Goal: Task Accomplishment & Management: Complete application form

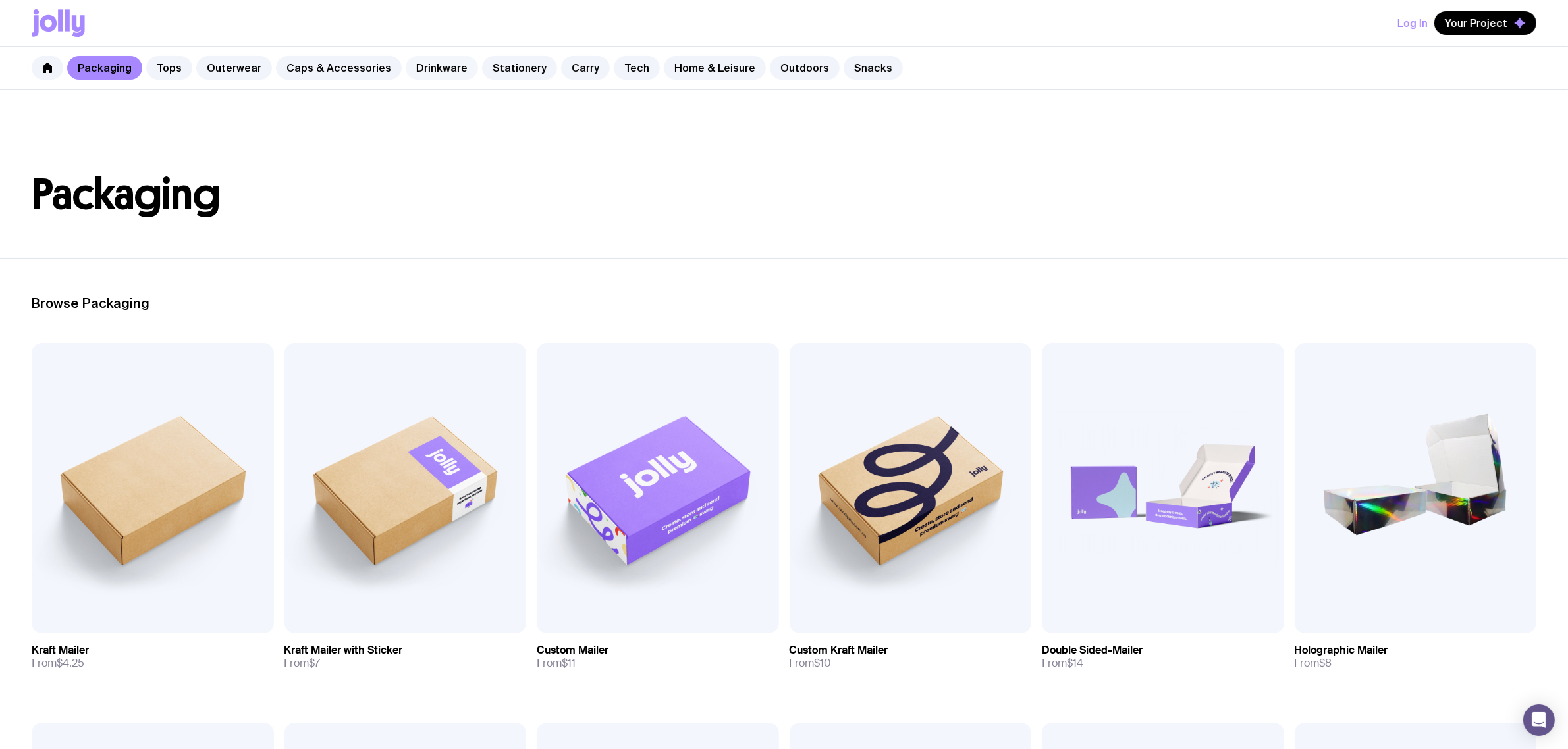
click at [423, 76] on link "Drinkware" at bounding box center [441, 67] width 72 height 23
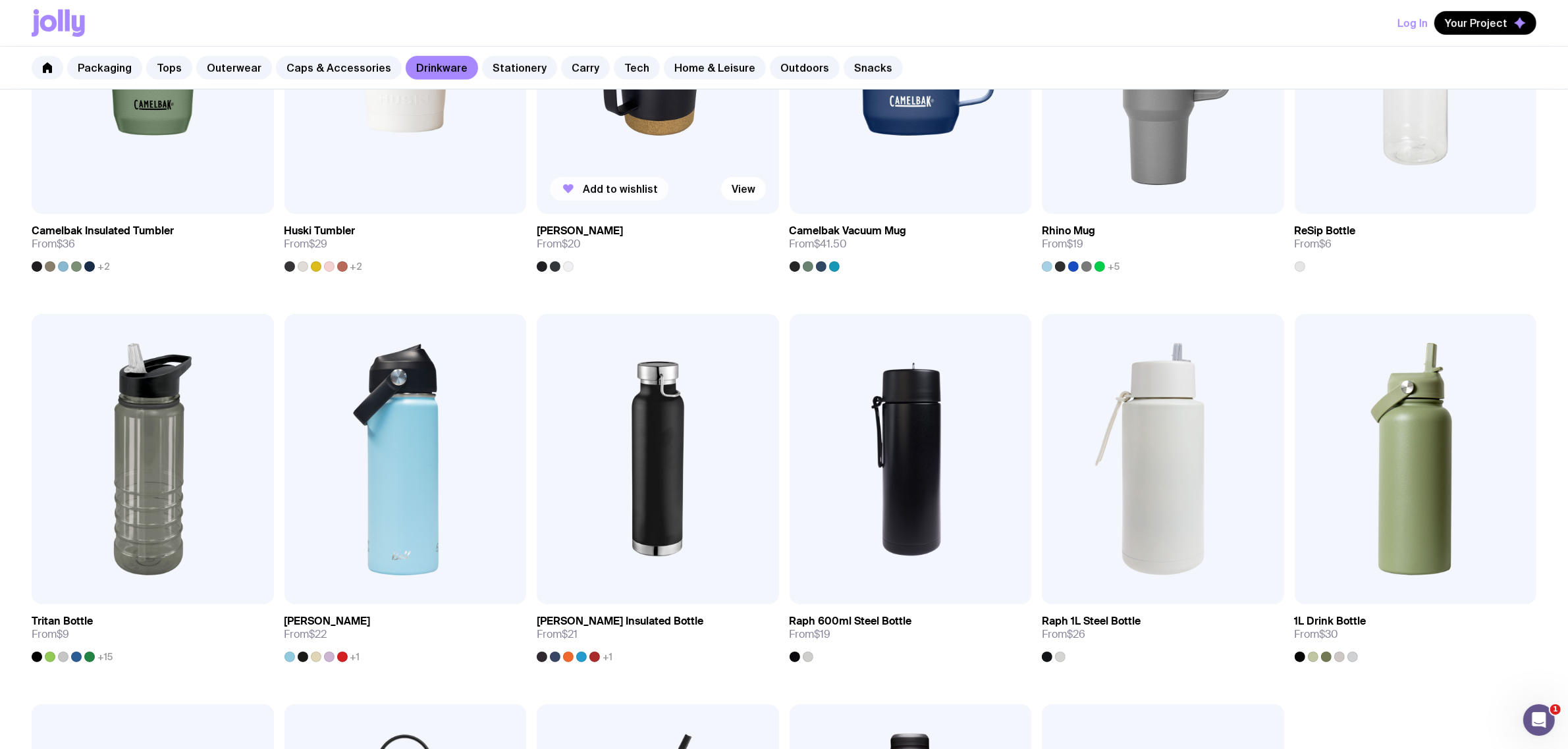
scroll to position [577, 0]
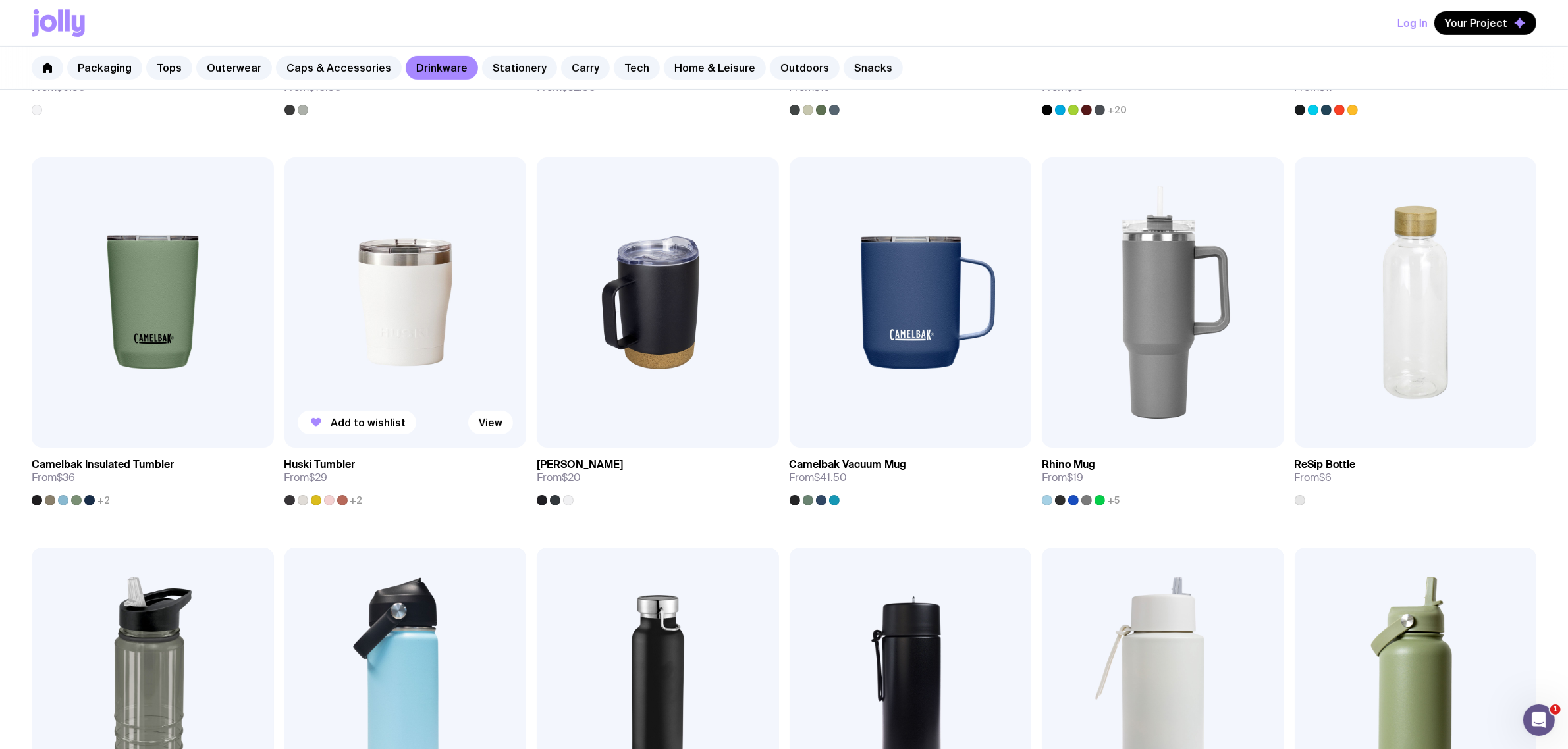
click at [422, 353] on img at bounding box center [405, 303] width 243 height 290
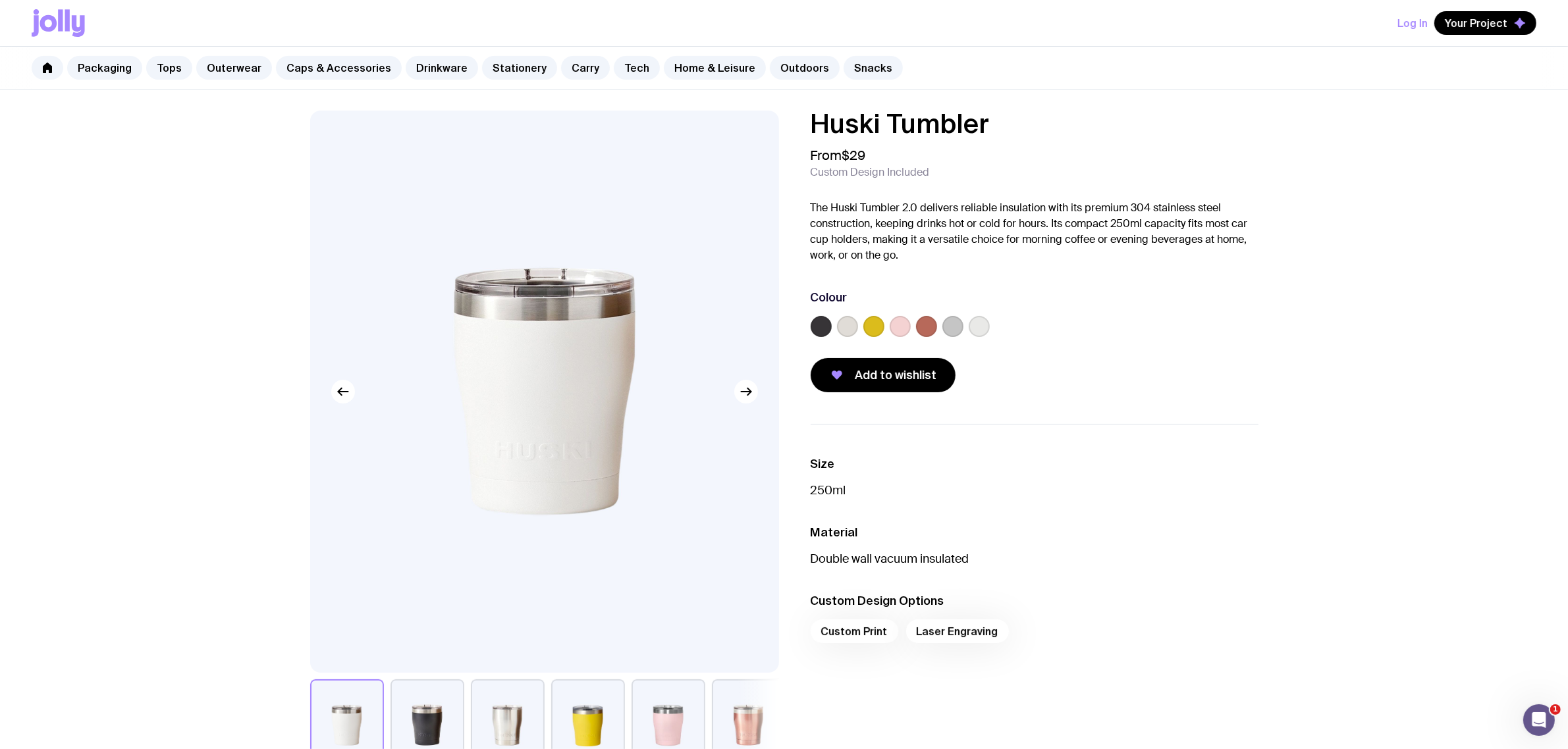
click at [890, 323] on label at bounding box center [900, 327] width 21 height 21
click at [0, 0] on input "radio" at bounding box center [0, 0] width 0 height 0
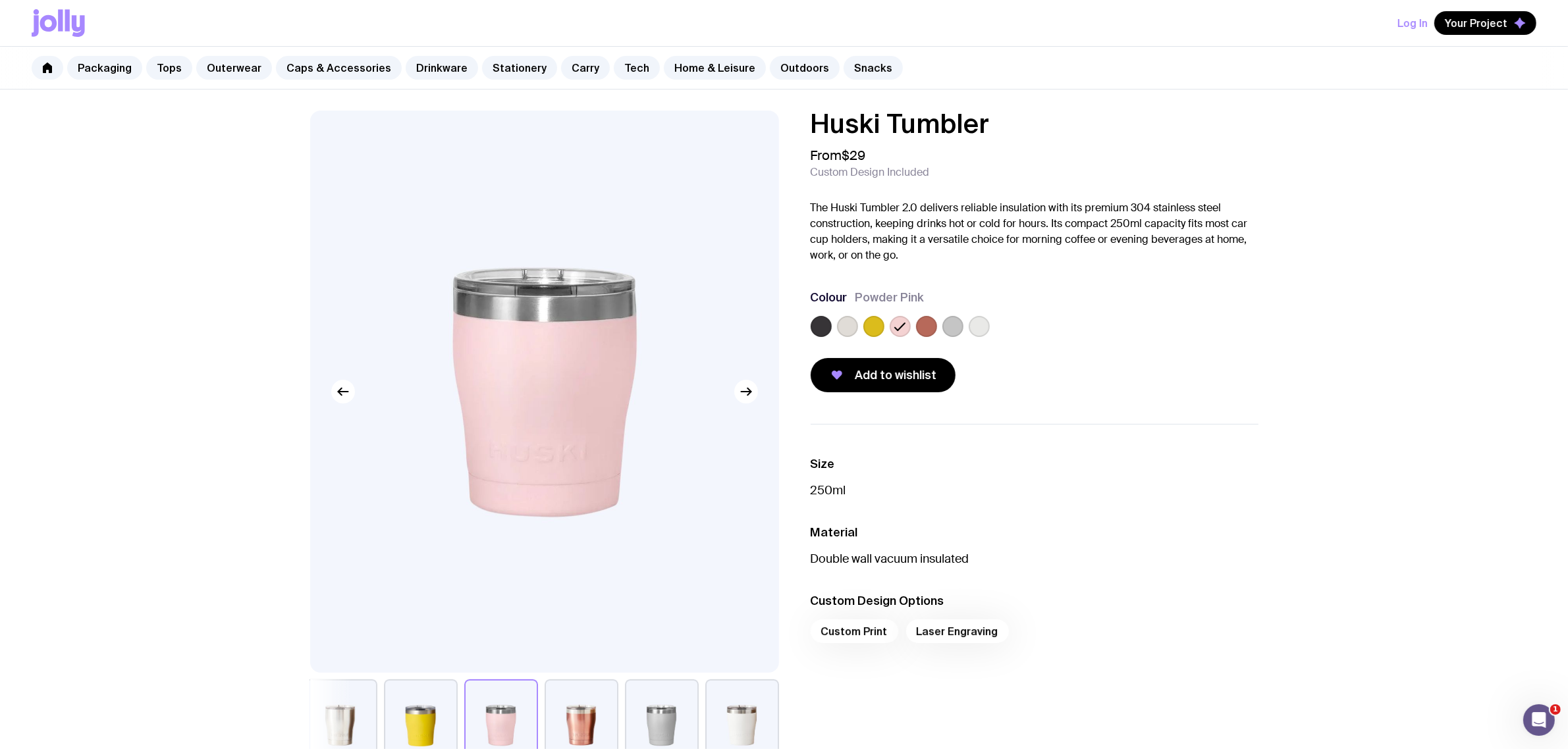
click at [1189, 359] on div "Add to wishlist" at bounding box center [1034, 375] width 448 height 34
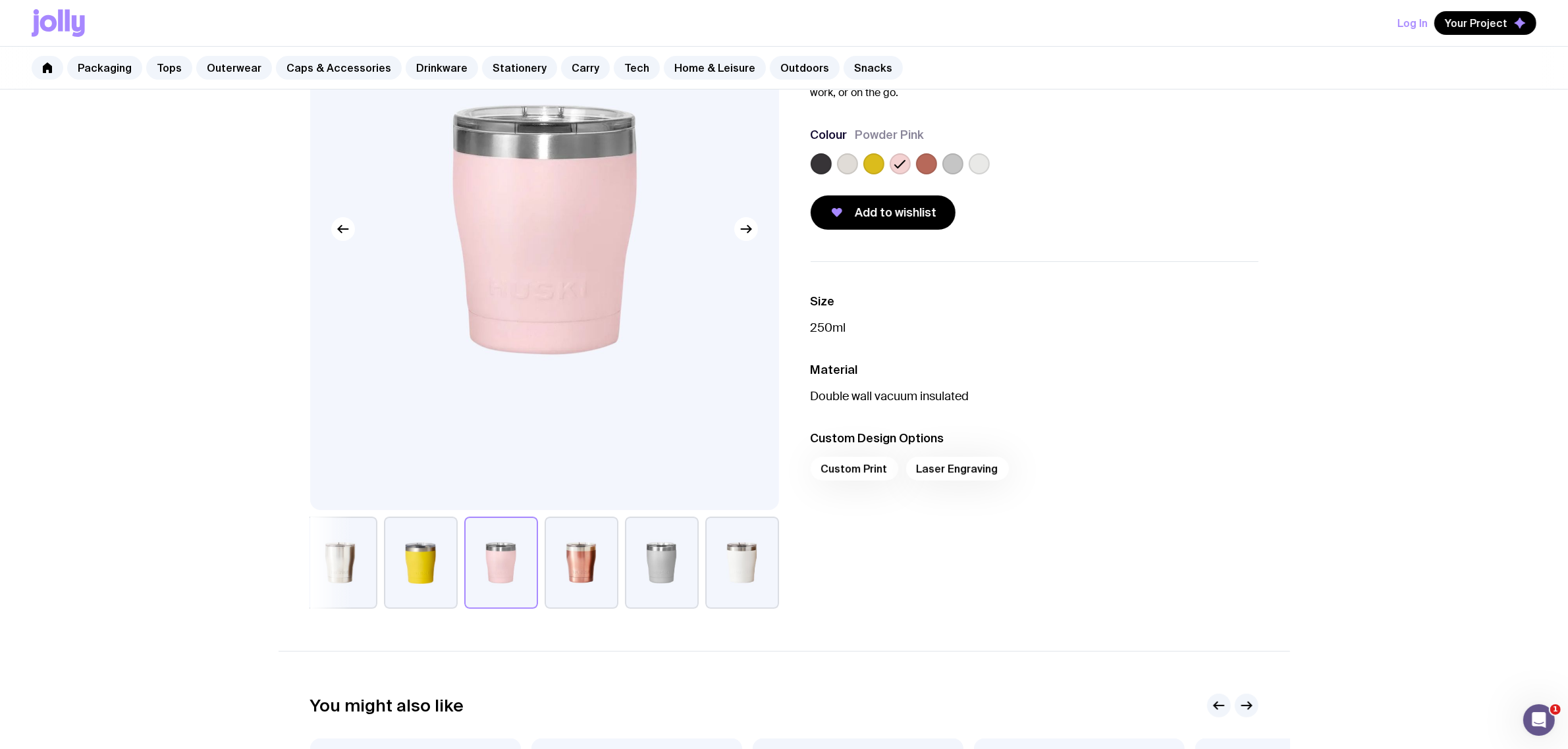
scroll to position [165, 0]
click at [920, 162] on label at bounding box center [926, 163] width 21 height 21
click at [0, 0] on input "radio" at bounding box center [0, 0] width 0 height 0
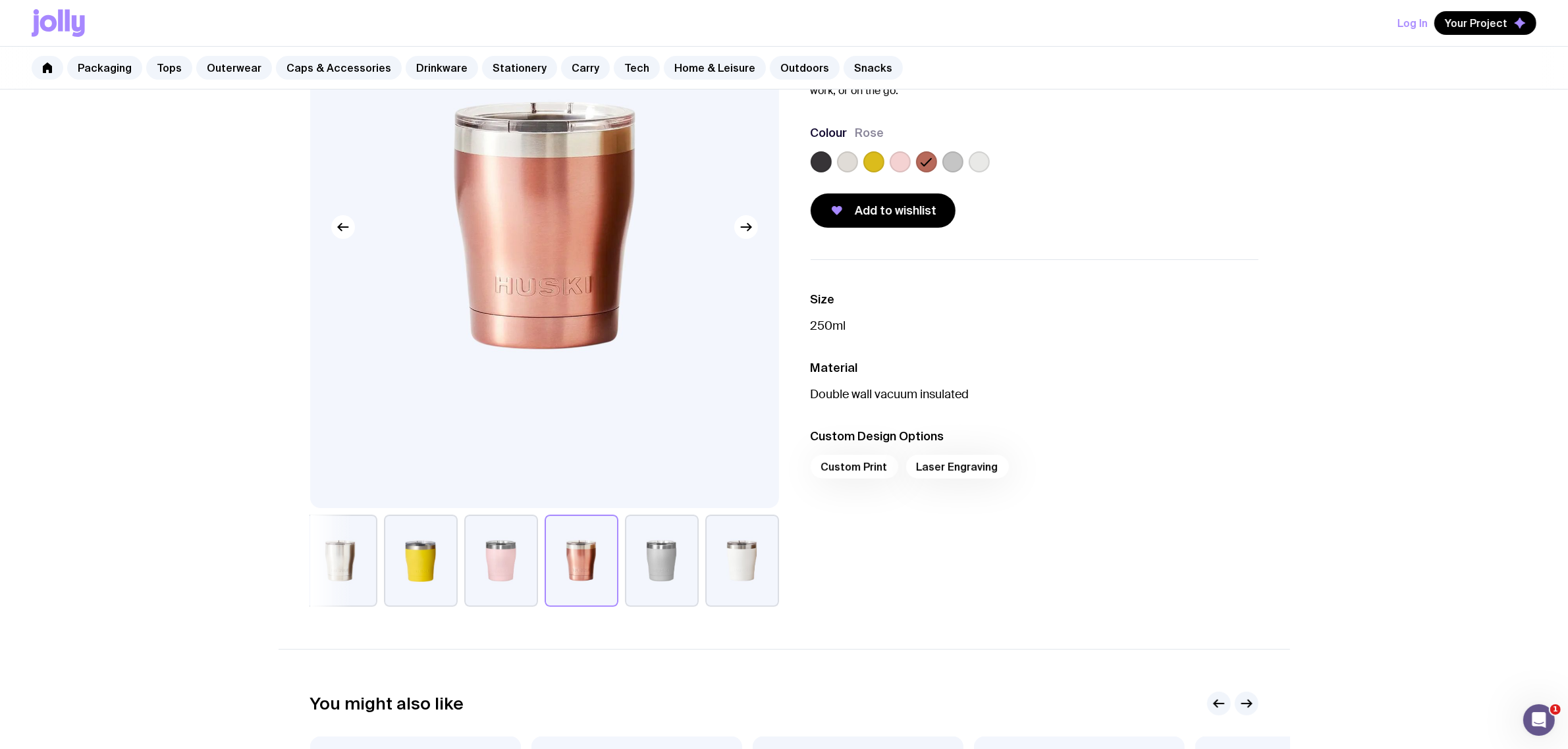
click at [896, 160] on label at bounding box center [900, 163] width 21 height 21
click at [0, 0] on input "radio" at bounding box center [0, 0] width 0 height 0
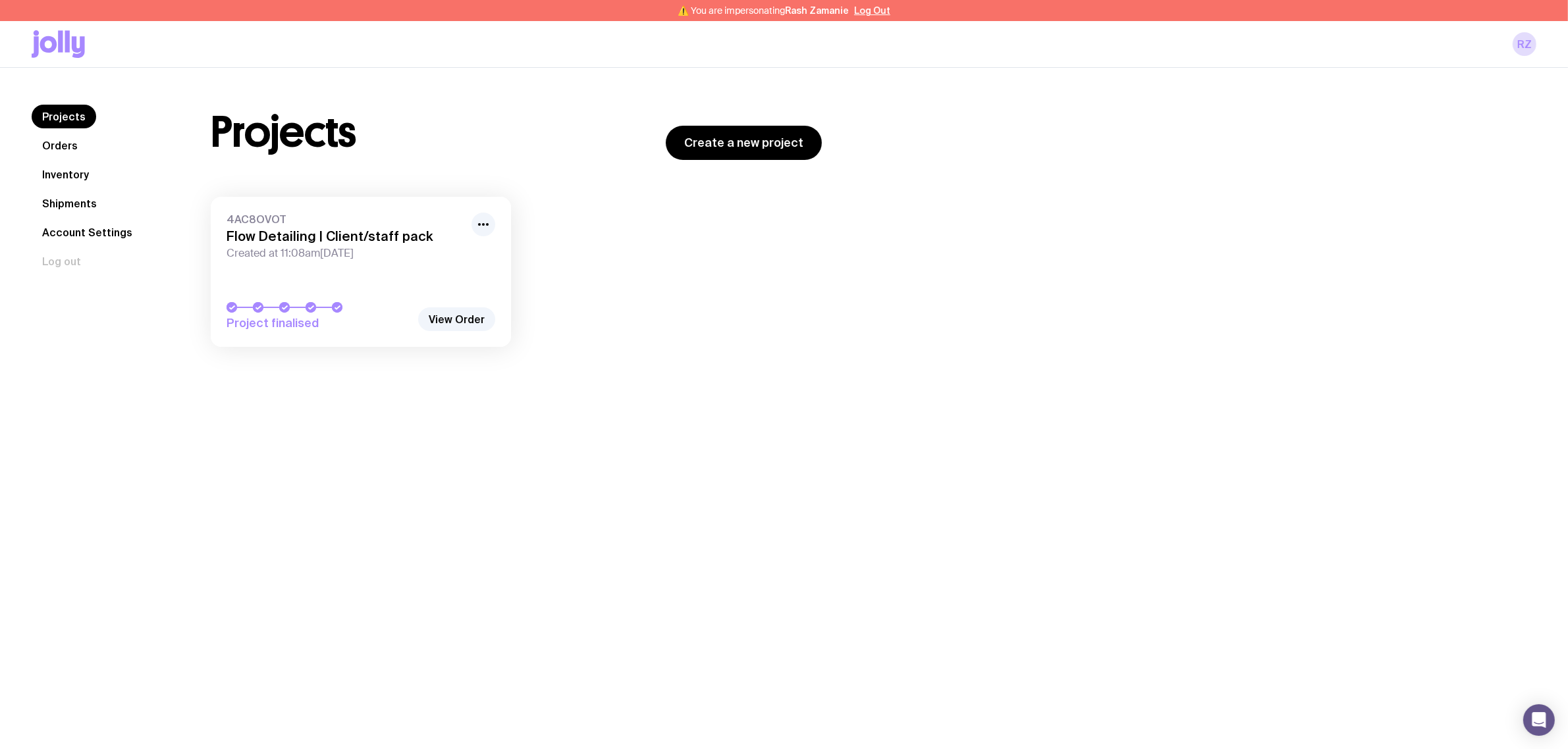
click at [354, 238] on h3 "Flow Detailing | Client/staff pack" at bounding box center [345, 237] width 237 height 16
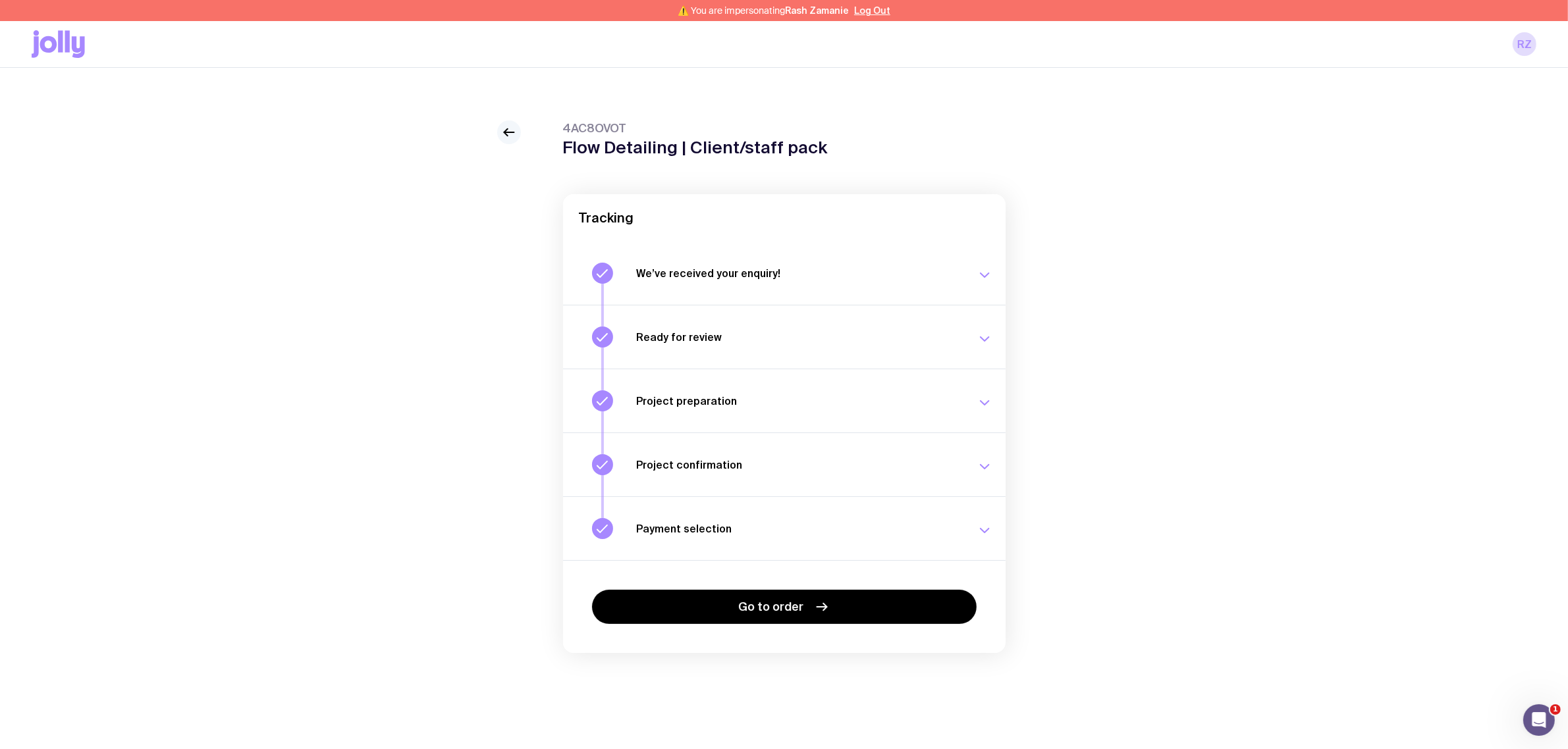
click at [518, 127] on link at bounding box center [508, 132] width 23 height 23
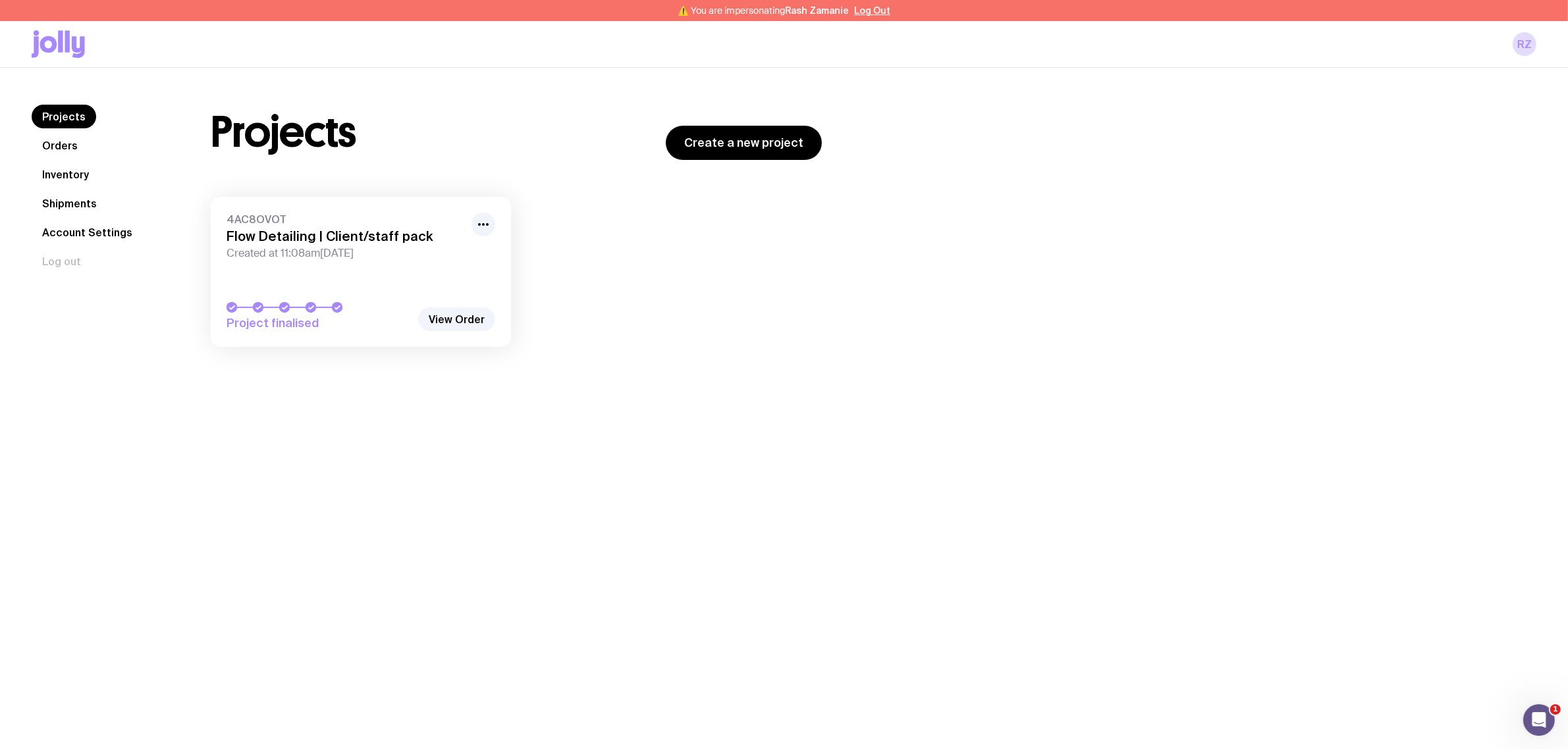
click at [70, 169] on link "Inventory" at bounding box center [65, 174] width 68 height 23
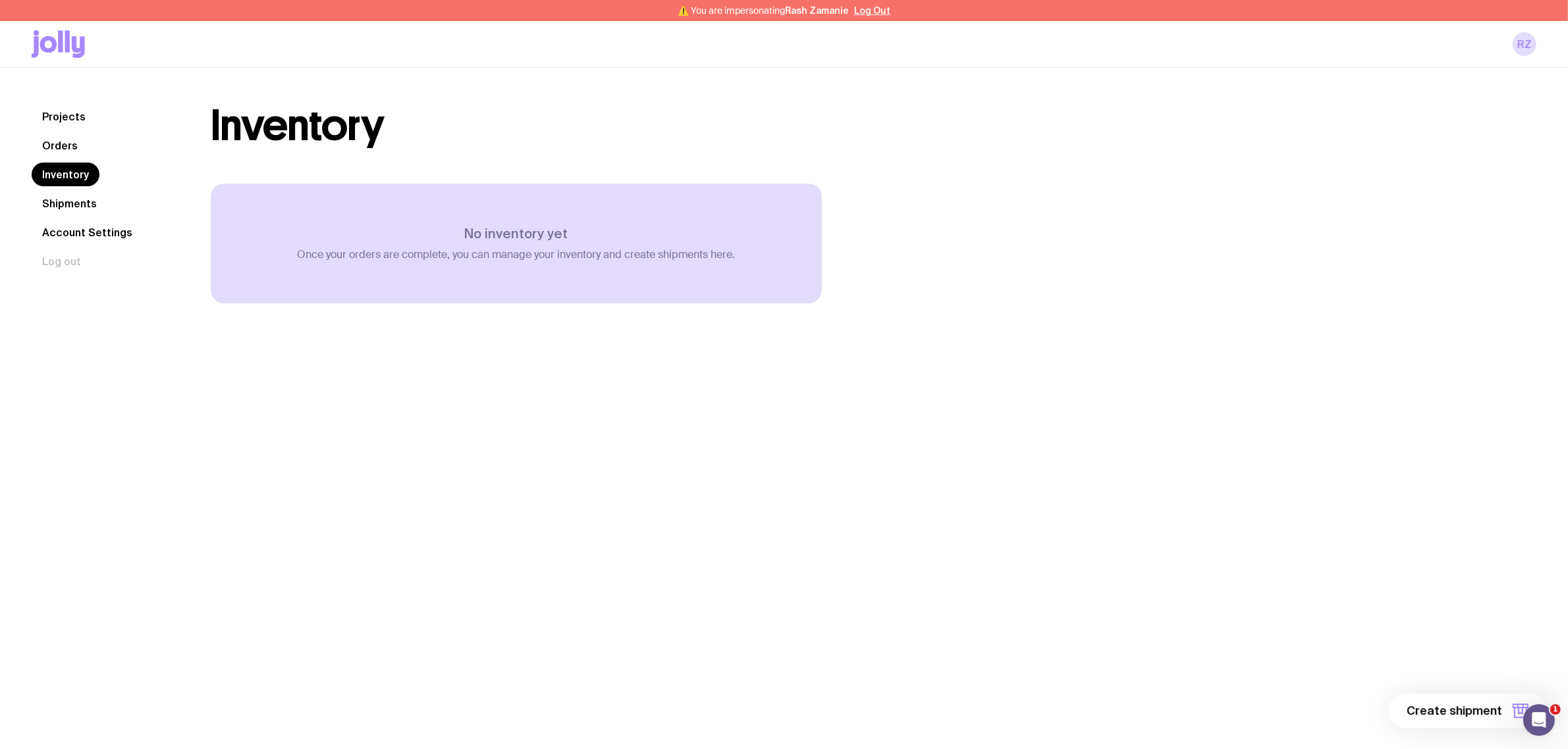
click at [51, 143] on link "Orders" at bounding box center [59, 145] width 56 height 23
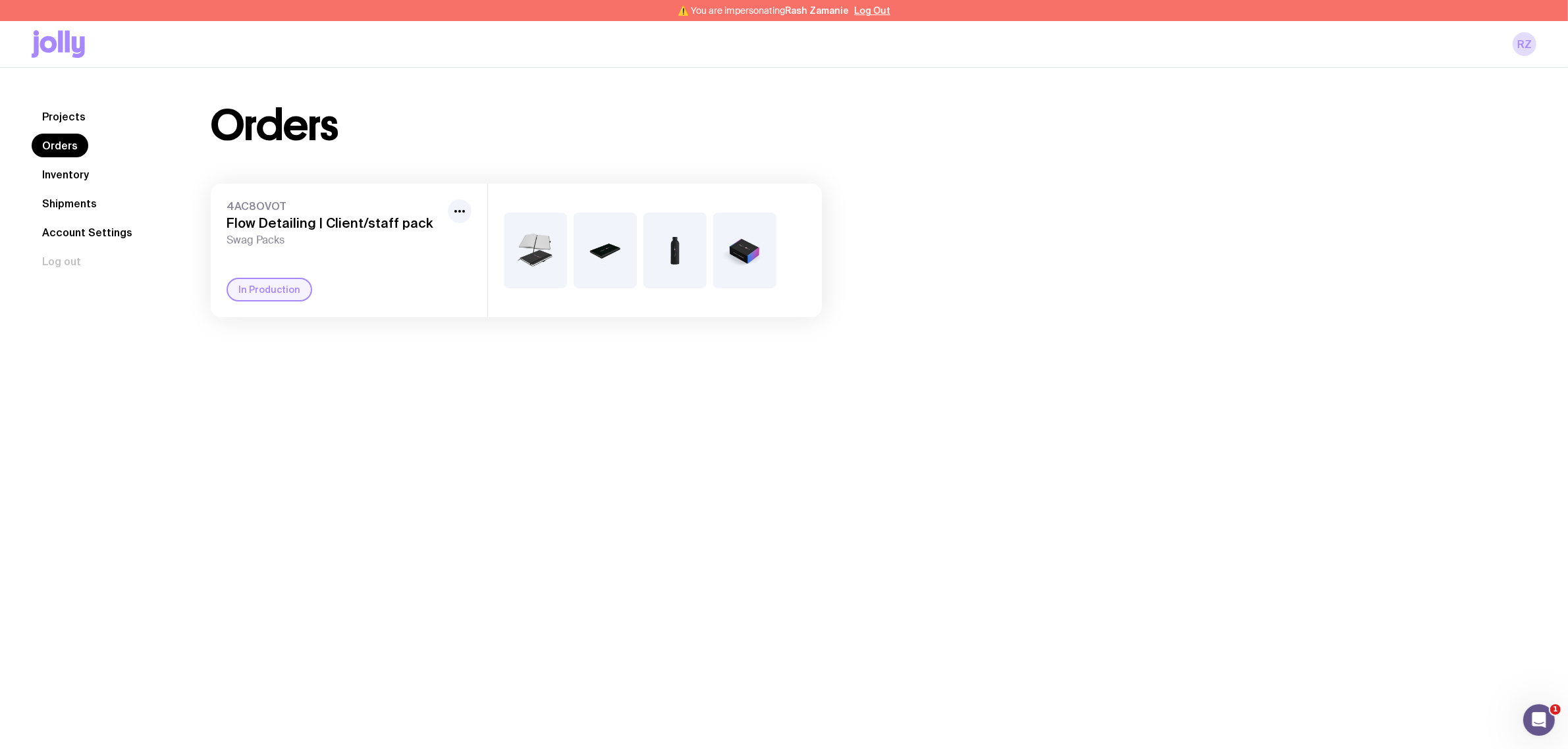
click at [70, 115] on link "Projects" at bounding box center [63, 117] width 64 height 23
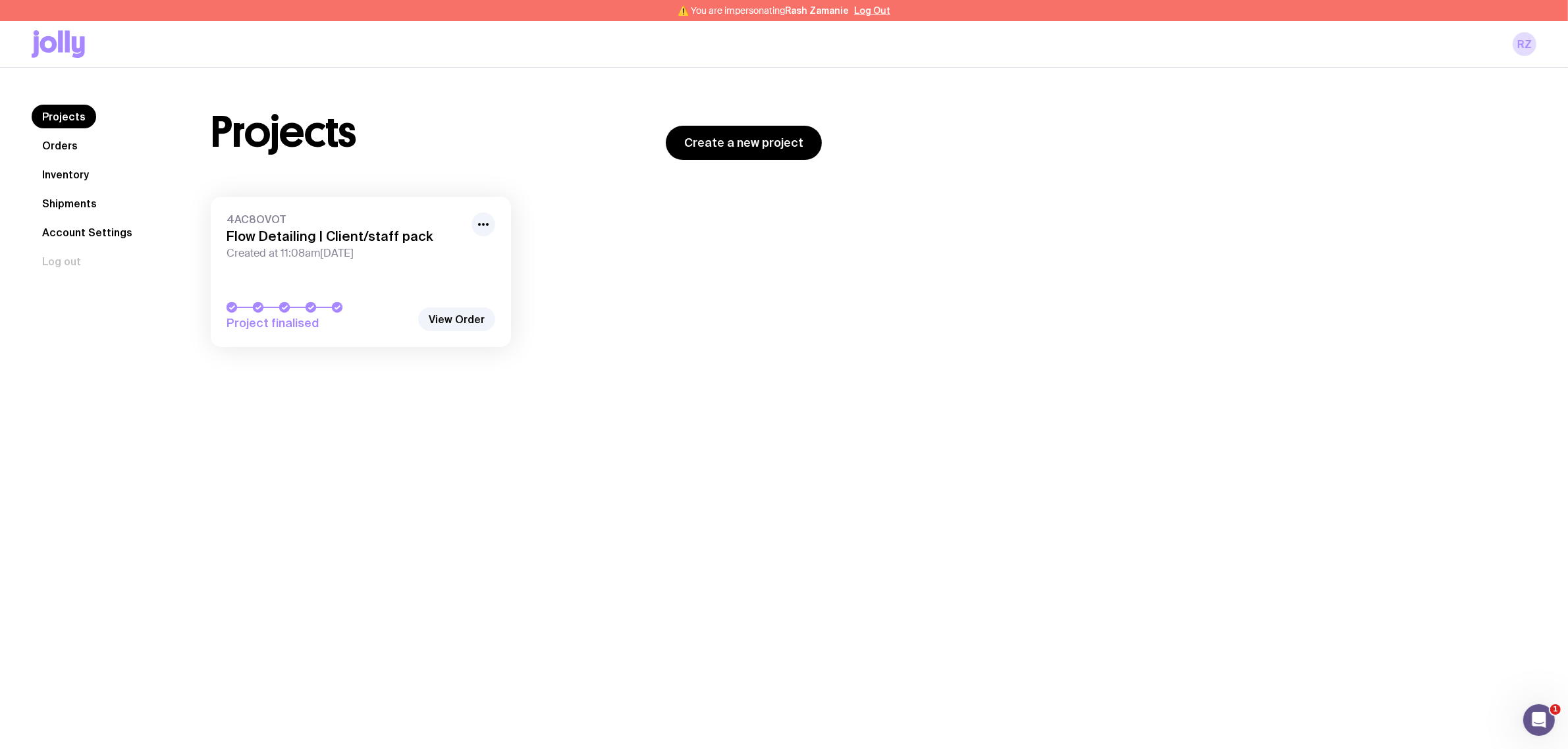
click at [74, 173] on link "Inventory" at bounding box center [65, 174] width 68 height 23
click at [61, 171] on link "Inventory" at bounding box center [65, 174] width 68 height 23
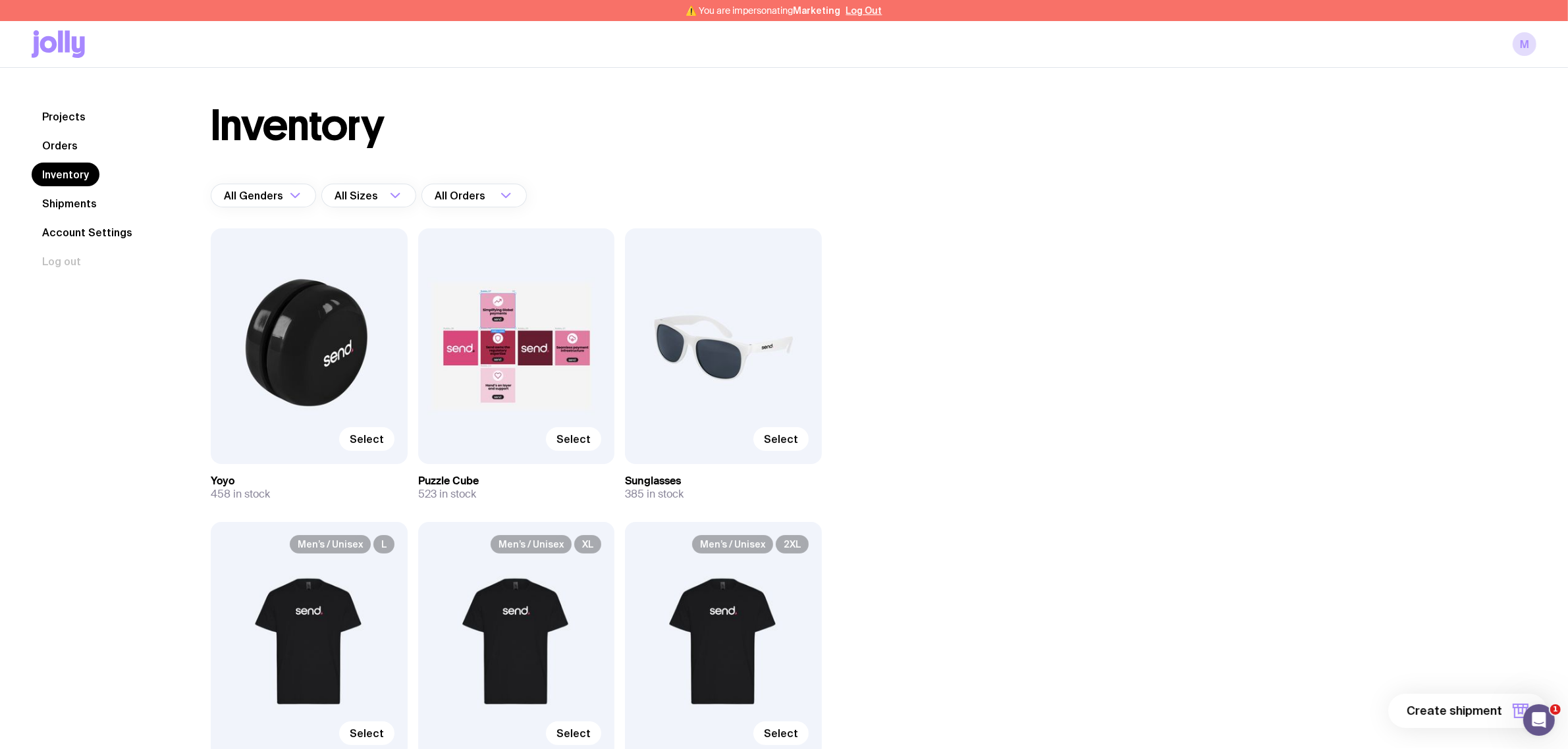
click at [1186, 429] on div "Inventory All Genders Loading... All Sizes Loading... All Orders Loading... Sel…" at bounding box center [857, 623] width 1357 height 1037
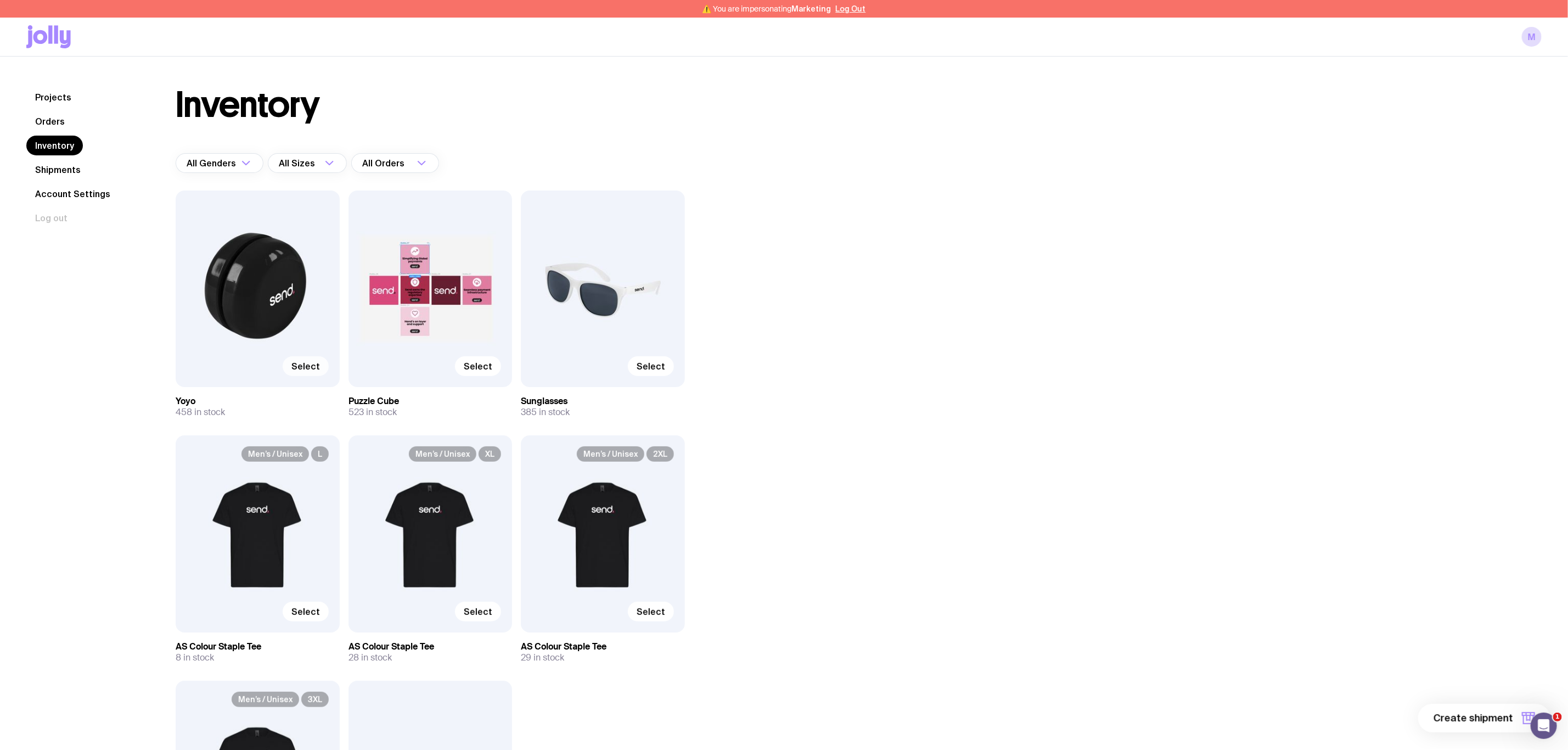
click at [301, 369] on span "Select" at bounding box center [305, 366] width 28 height 11
click at [0, 0] on input "Select" at bounding box center [0, 0] width 0 height 0
click at [481, 370] on span "Select" at bounding box center [477, 366] width 28 height 11
click at [0, 0] on input "Select" at bounding box center [0, 0] width 0 height 0
click at [654, 367] on span "Select" at bounding box center [650, 366] width 28 height 11
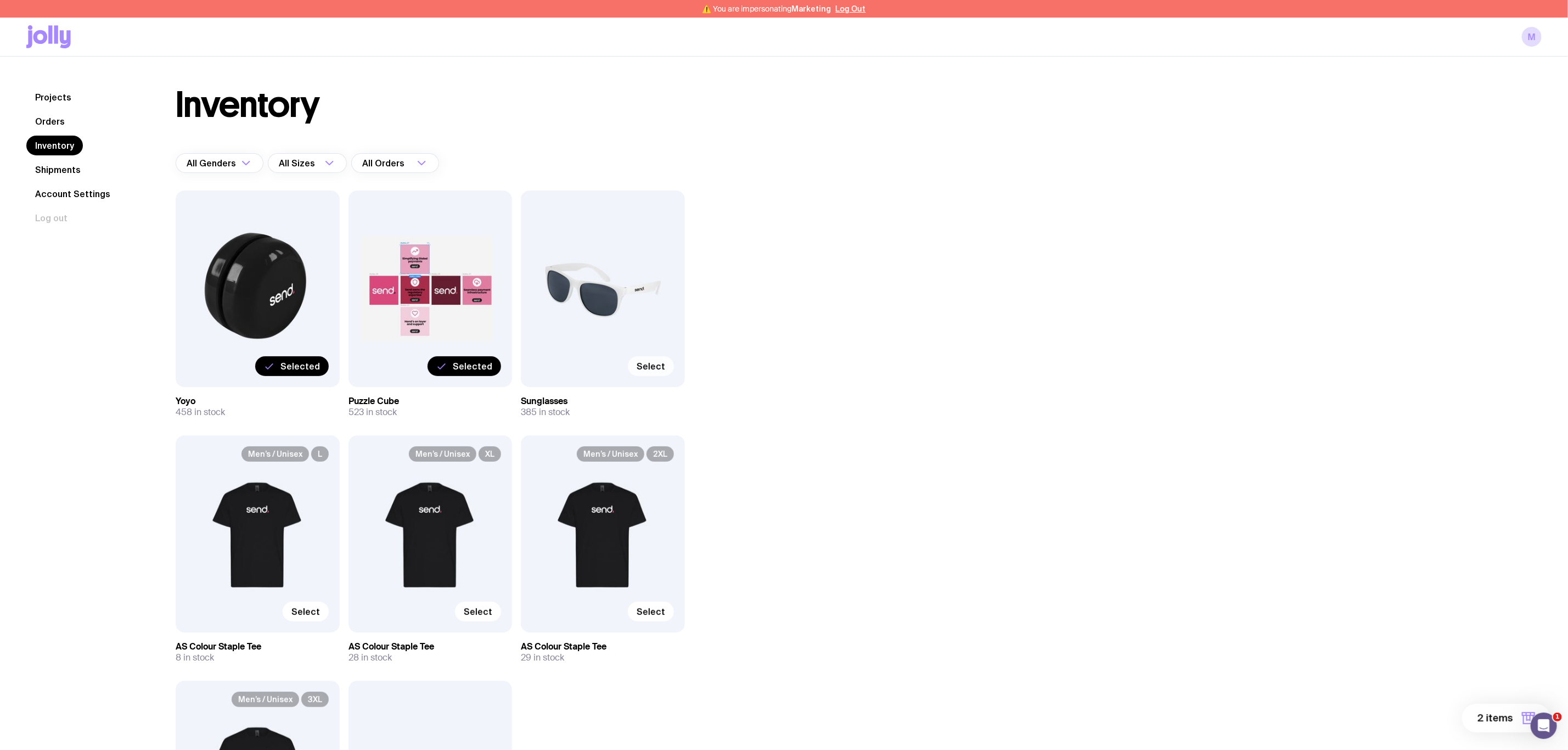
click at [0, 0] on input "Select" at bounding box center [0, 0] width 0 height 0
drag, startPoint x: 1497, startPoint y: 714, endPoint x: 1482, endPoint y: 722, distance: 17.0
click at [1306, 624] on span "3 items" at bounding box center [1495, 718] width 35 height 13
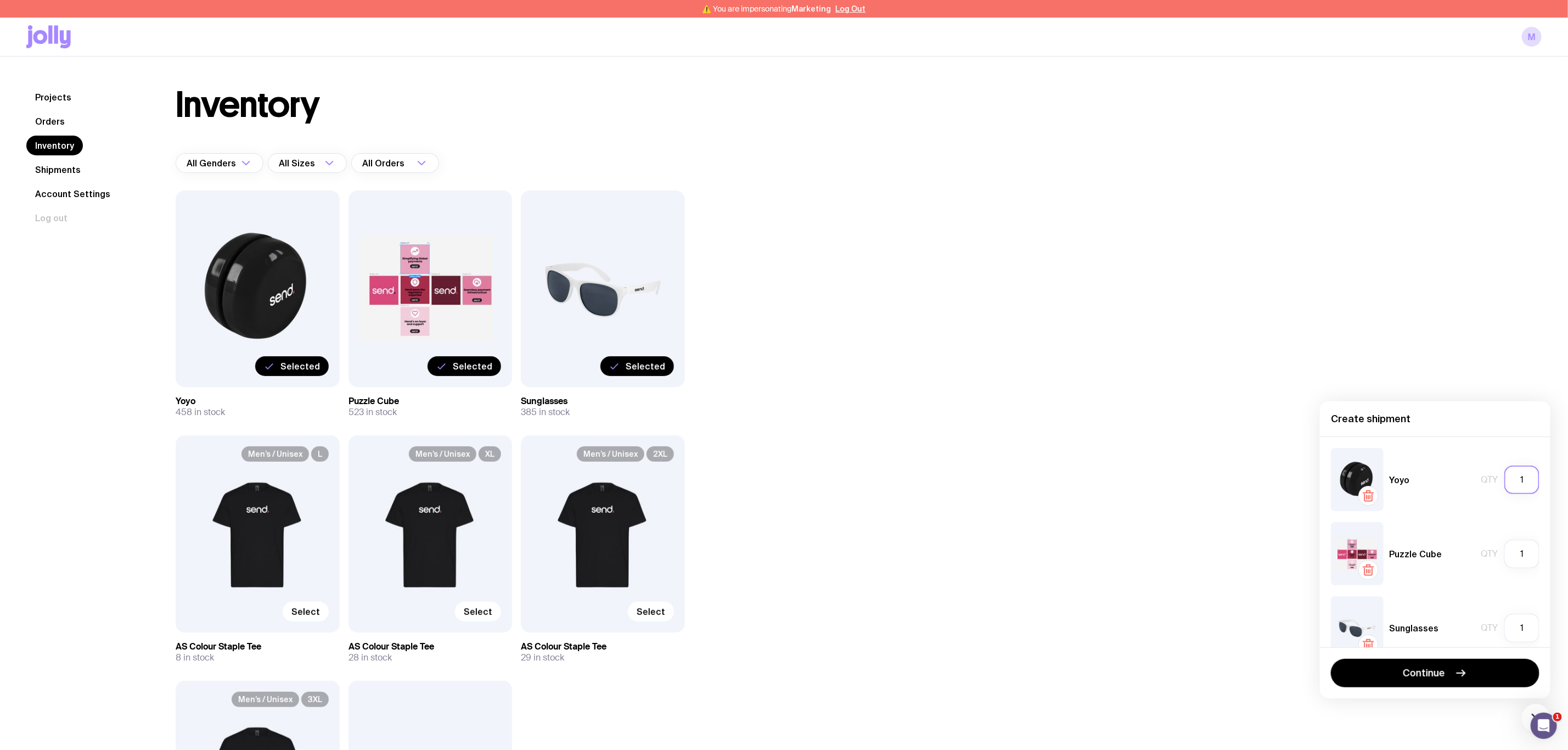
drag, startPoint x: 1506, startPoint y: 484, endPoint x: 1523, endPoint y: 486, distance: 17.1
click at [1306, 486] on input "1" at bounding box center [1521, 479] width 35 height 28
type input "25"
drag, startPoint x: 1515, startPoint y: 550, endPoint x: 1476, endPoint y: 554, distance: 39.2
click at [1306, 554] on div "Qty 1" at bounding box center [1510, 554] width 58 height 28
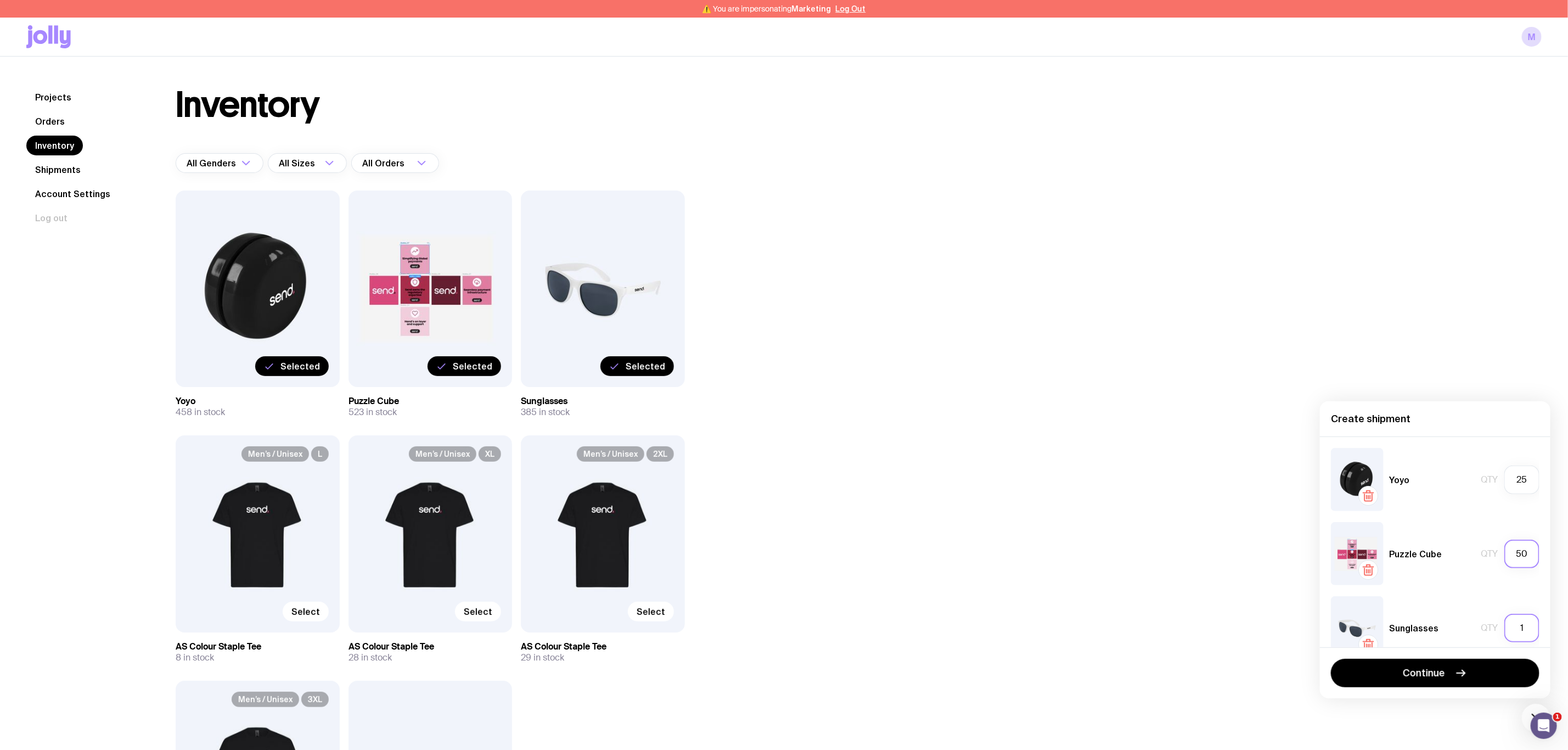
type input "50"
drag, startPoint x: 1516, startPoint y: 631, endPoint x: 1487, endPoint y: 632, distance: 29.0
click at [1306, 624] on div "Sunglasses Qty 1" at bounding box center [1435, 627] width 209 height 63
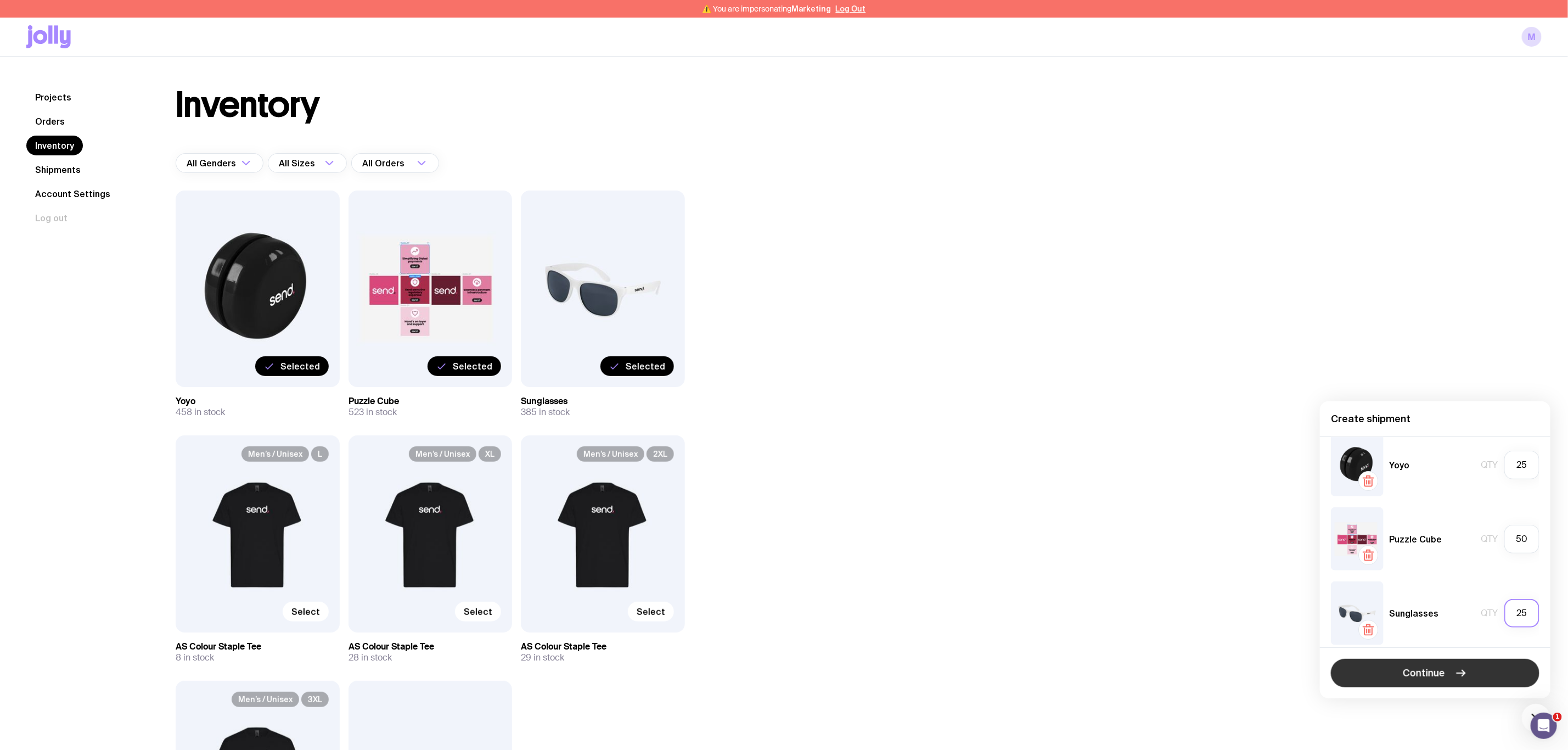
type input "25"
click at [1306, 624] on button "Continue" at bounding box center [1435, 672] width 209 height 28
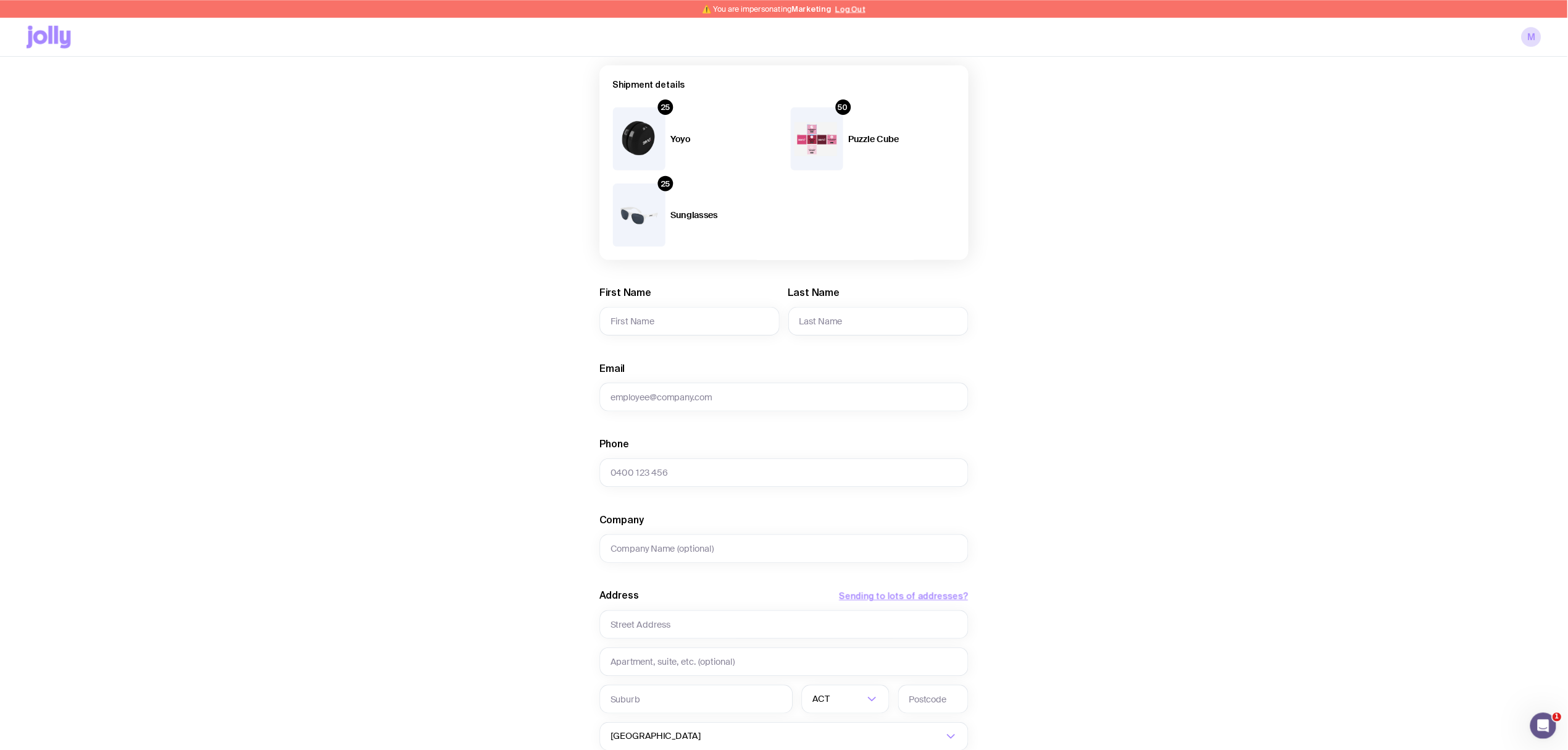
scroll to position [92, 0]
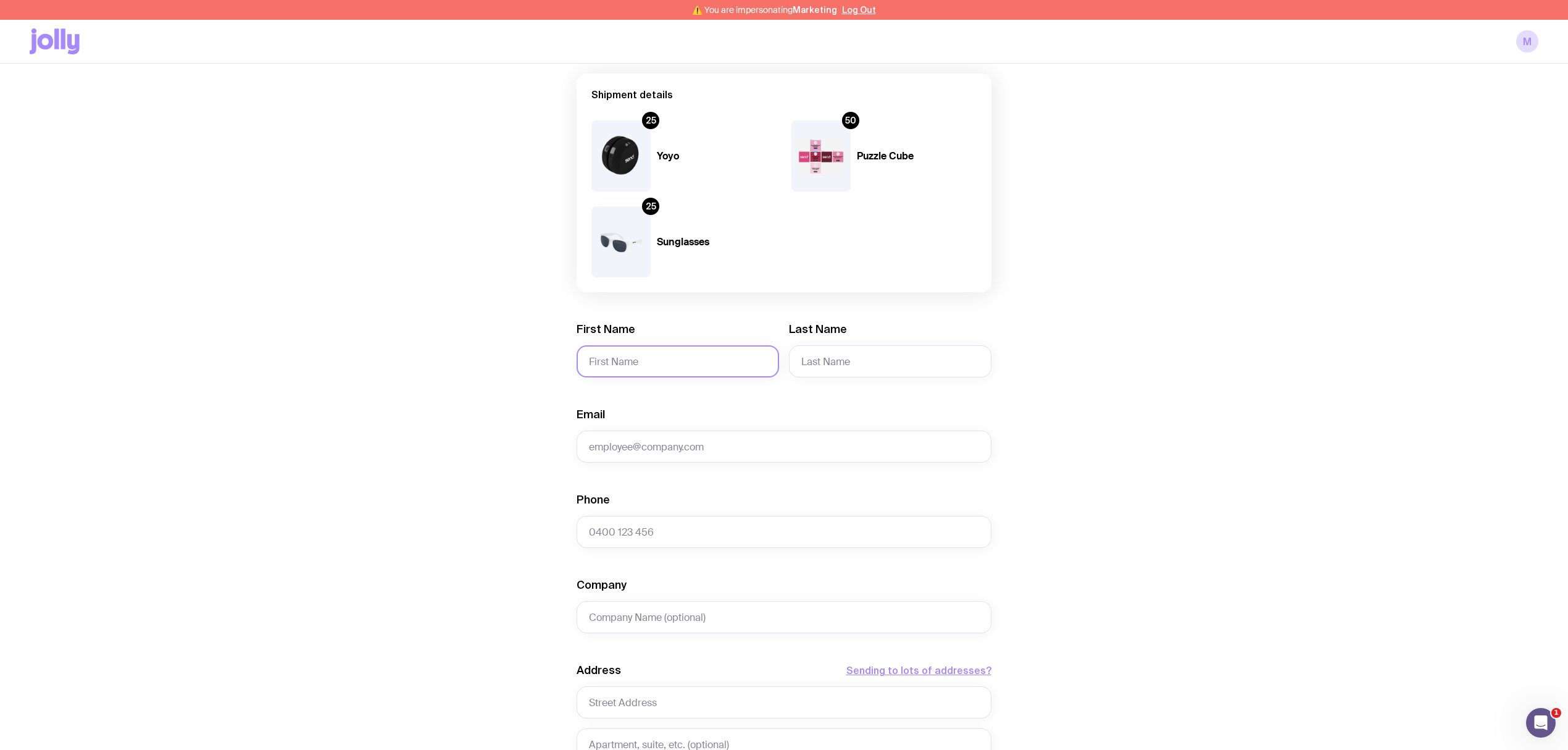
click at [620, 355] on input "First Name" at bounding box center [678, 361] width 203 height 32
click at [643, 366] on input "First Name" at bounding box center [678, 361] width 203 height 32
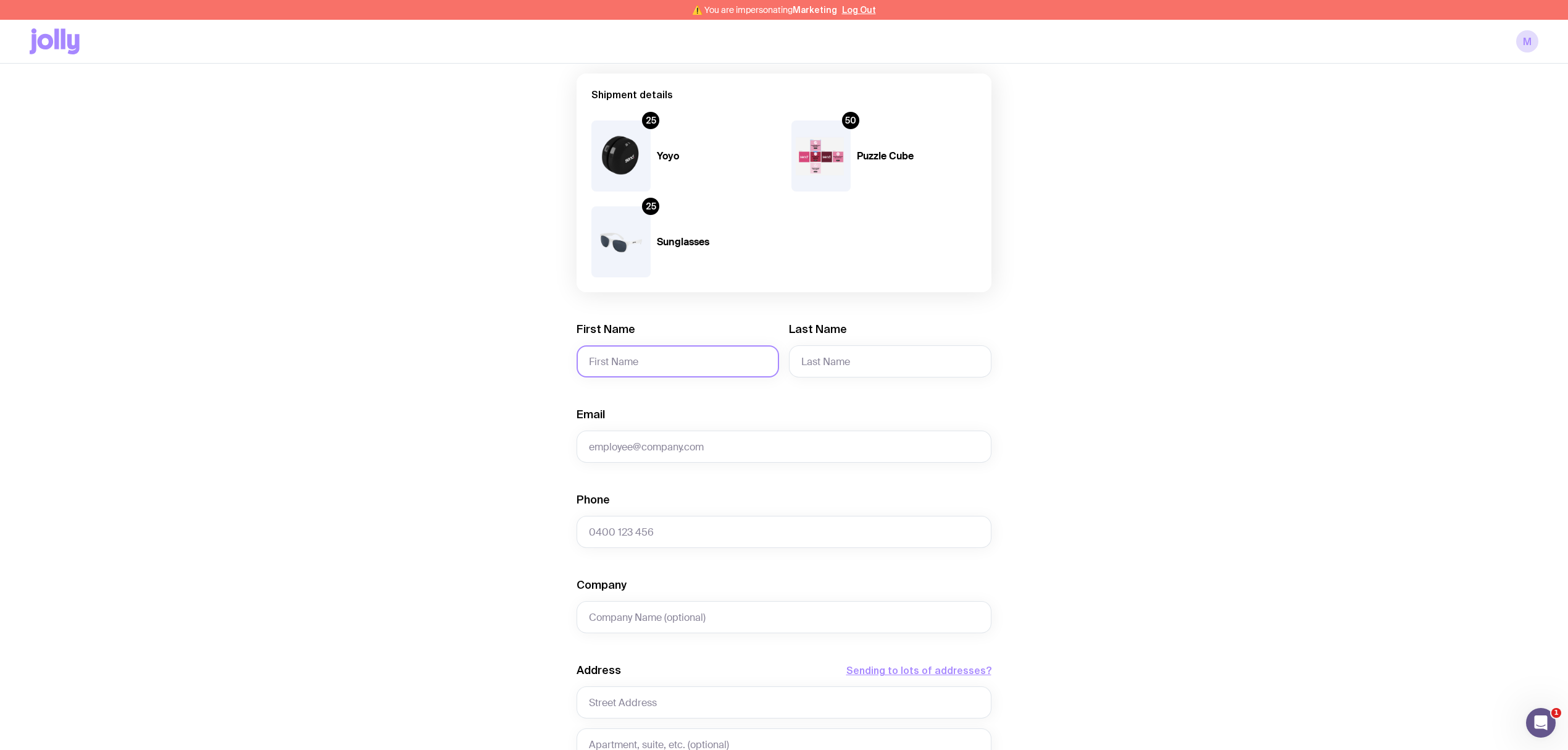
click at [643, 367] on input "First Name" at bounding box center [678, 361] width 203 height 32
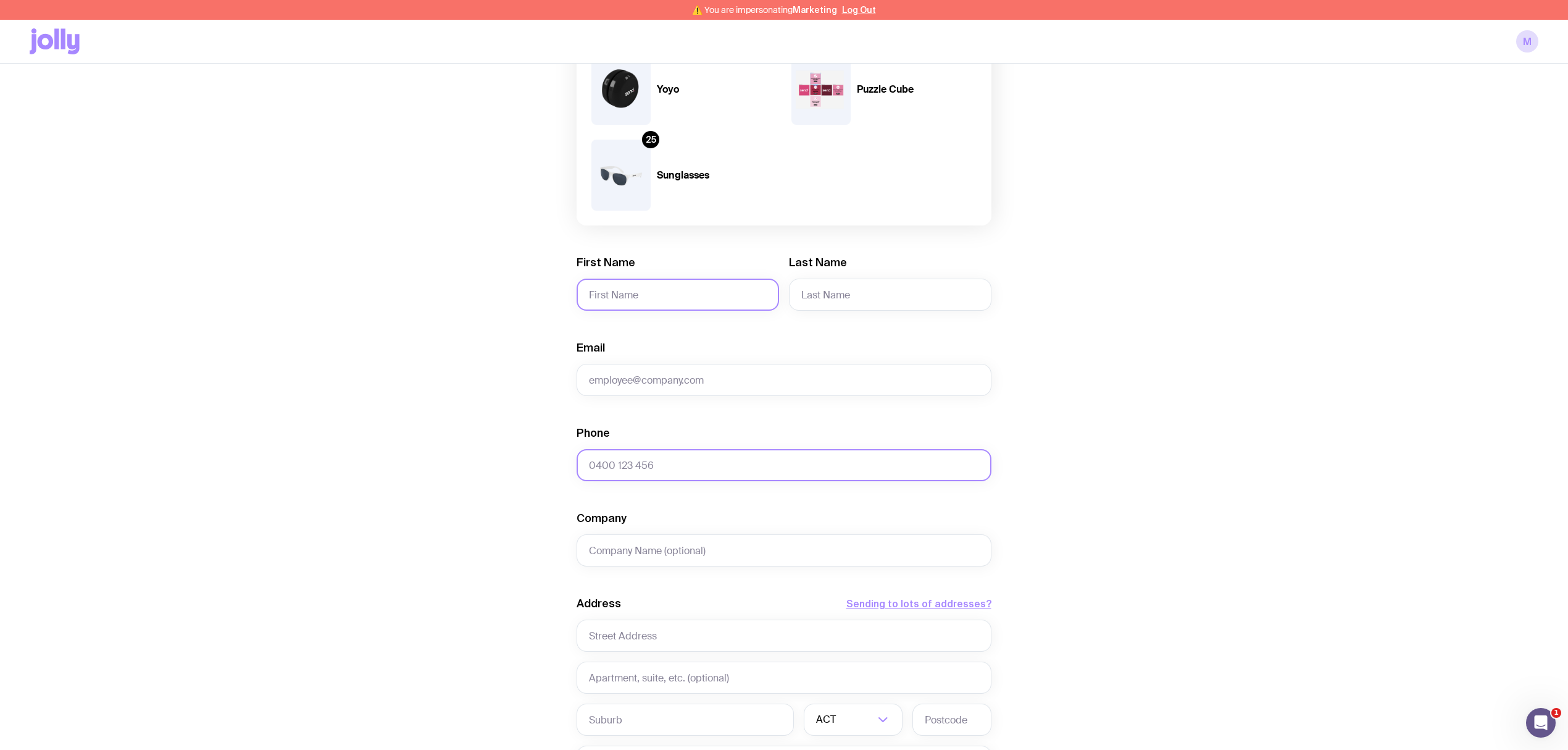
scroll to position [258, 0]
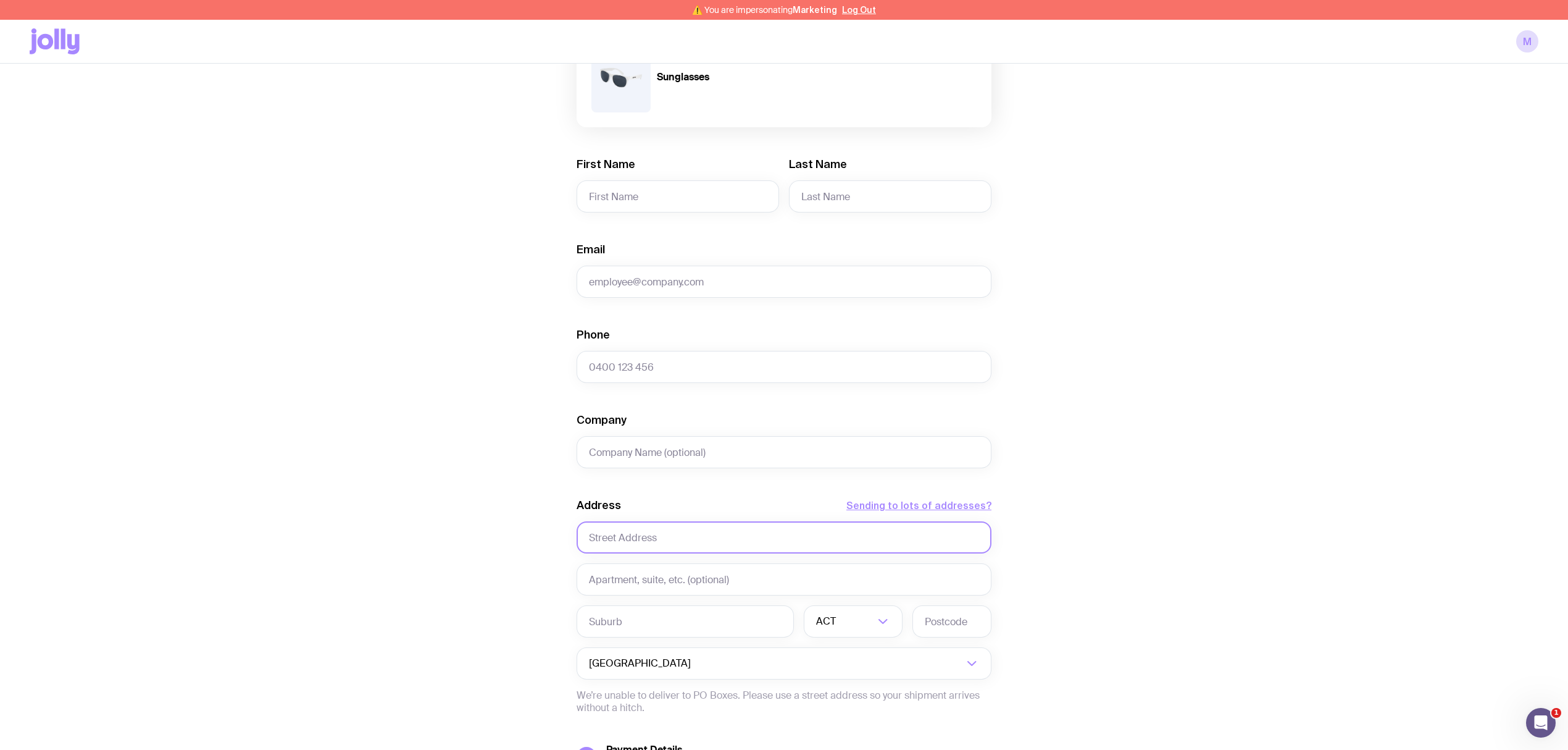
click at [724, 544] on input "text" at bounding box center [784, 537] width 415 height 32
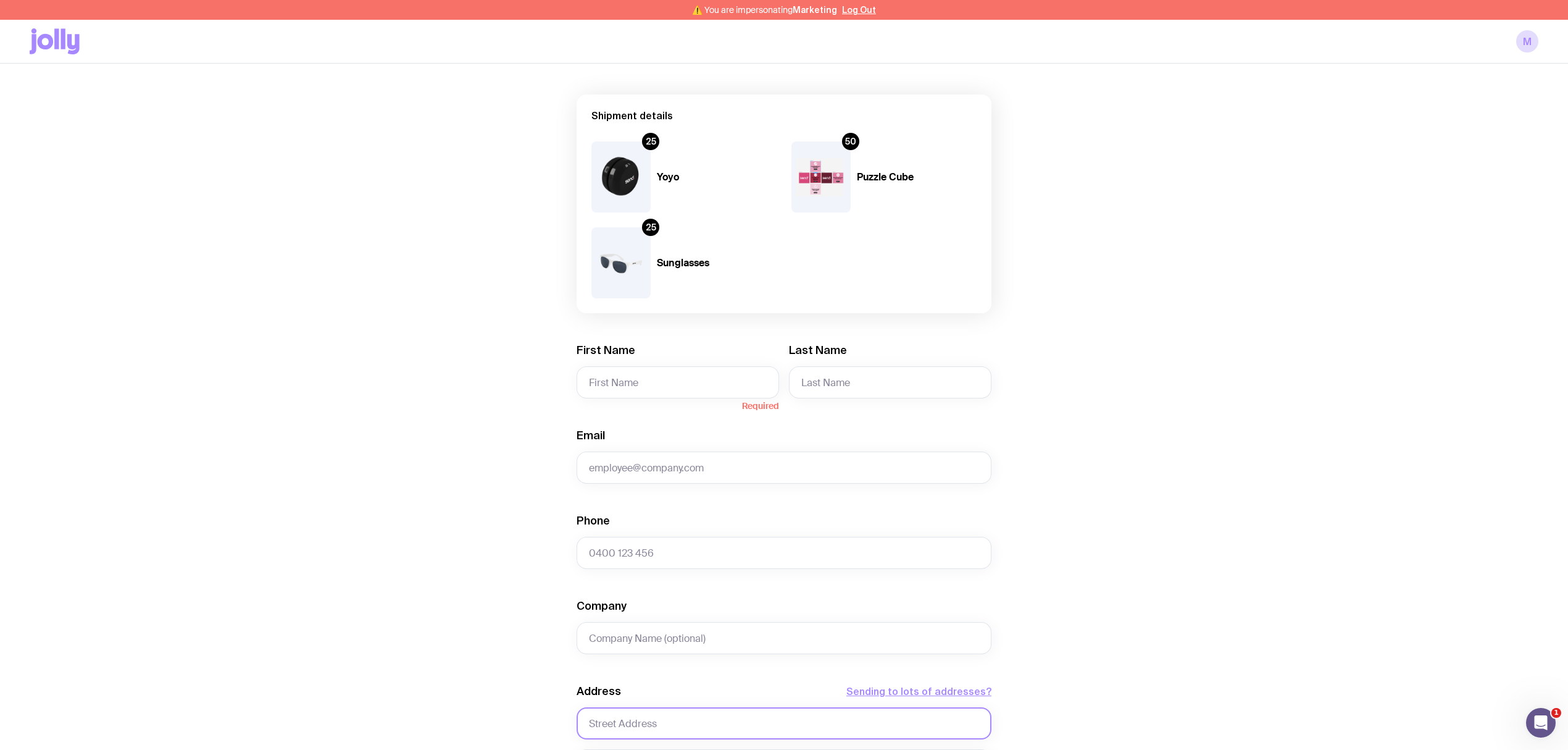
scroll to position [59, 0]
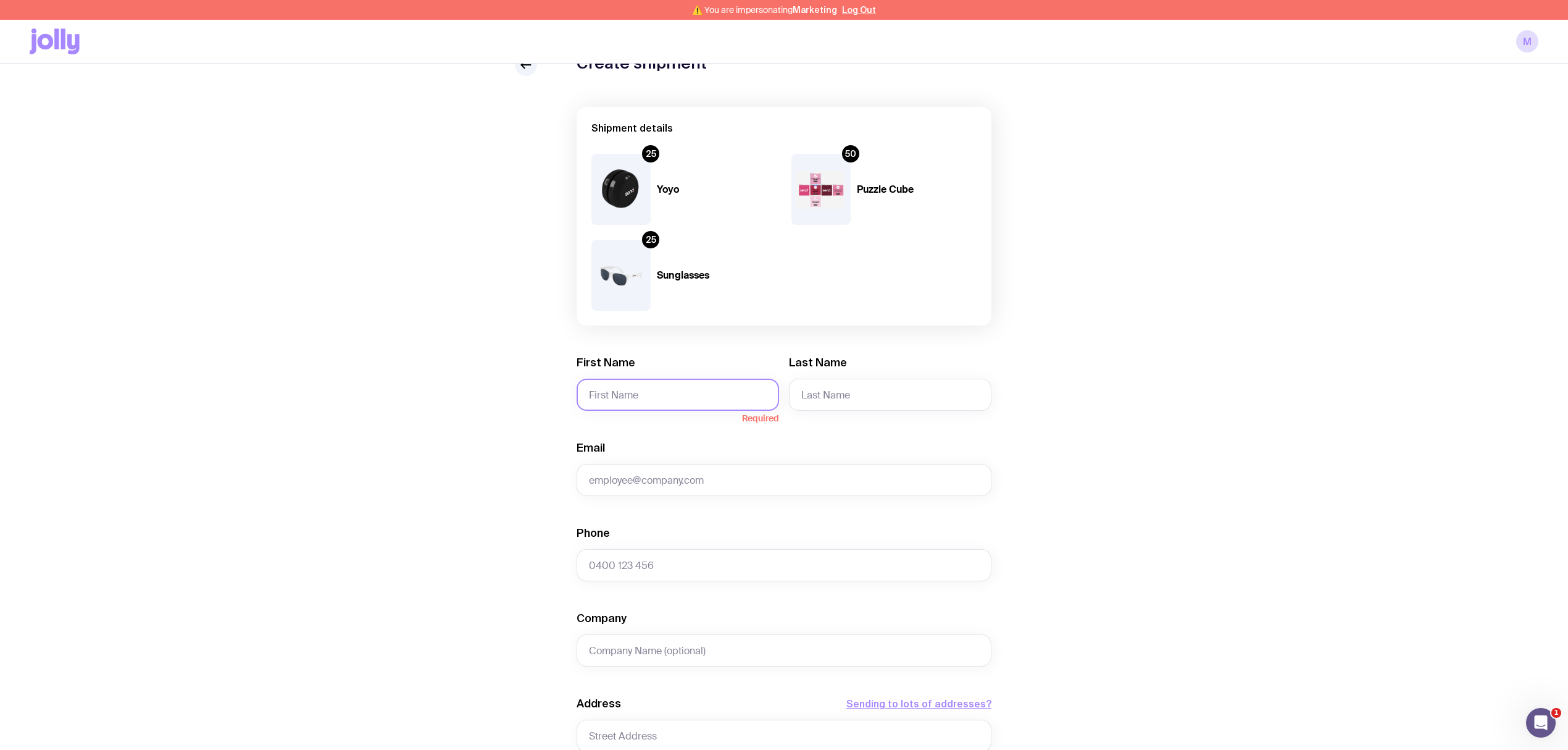
click at [616, 401] on input "First Name" at bounding box center [678, 394] width 203 height 32
click at [630, 394] on input "First Name" at bounding box center [678, 394] width 203 height 32
type input "[PERSON_NAME]"
click at [819, 394] on input "Last Name" at bounding box center [890, 394] width 203 height 32
type input "Kimber"
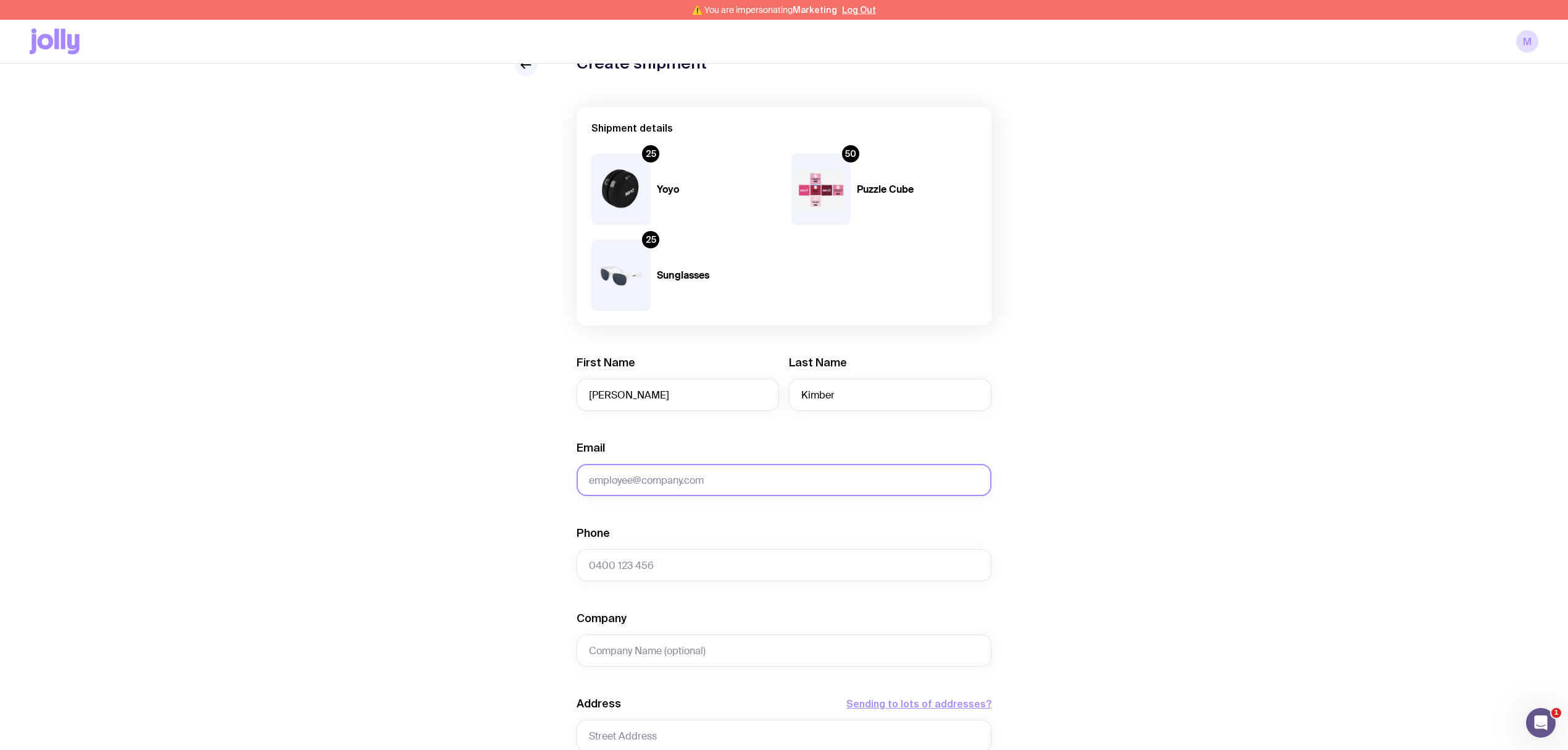
click at [670, 481] on input "Email" at bounding box center [784, 480] width 415 height 32
click at [639, 481] on input "Email" at bounding box center [784, 480] width 415 height 32
paste input "[PERSON_NAME][EMAIL_ADDRESS][DOMAIN_NAME]"
type input "[PERSON_NAME][EMAIL_ADDRESS][DOMAIN_NAME]"
click at [665, 561] on input "Phone" at bounding box center [784, 565] width 415 height 32
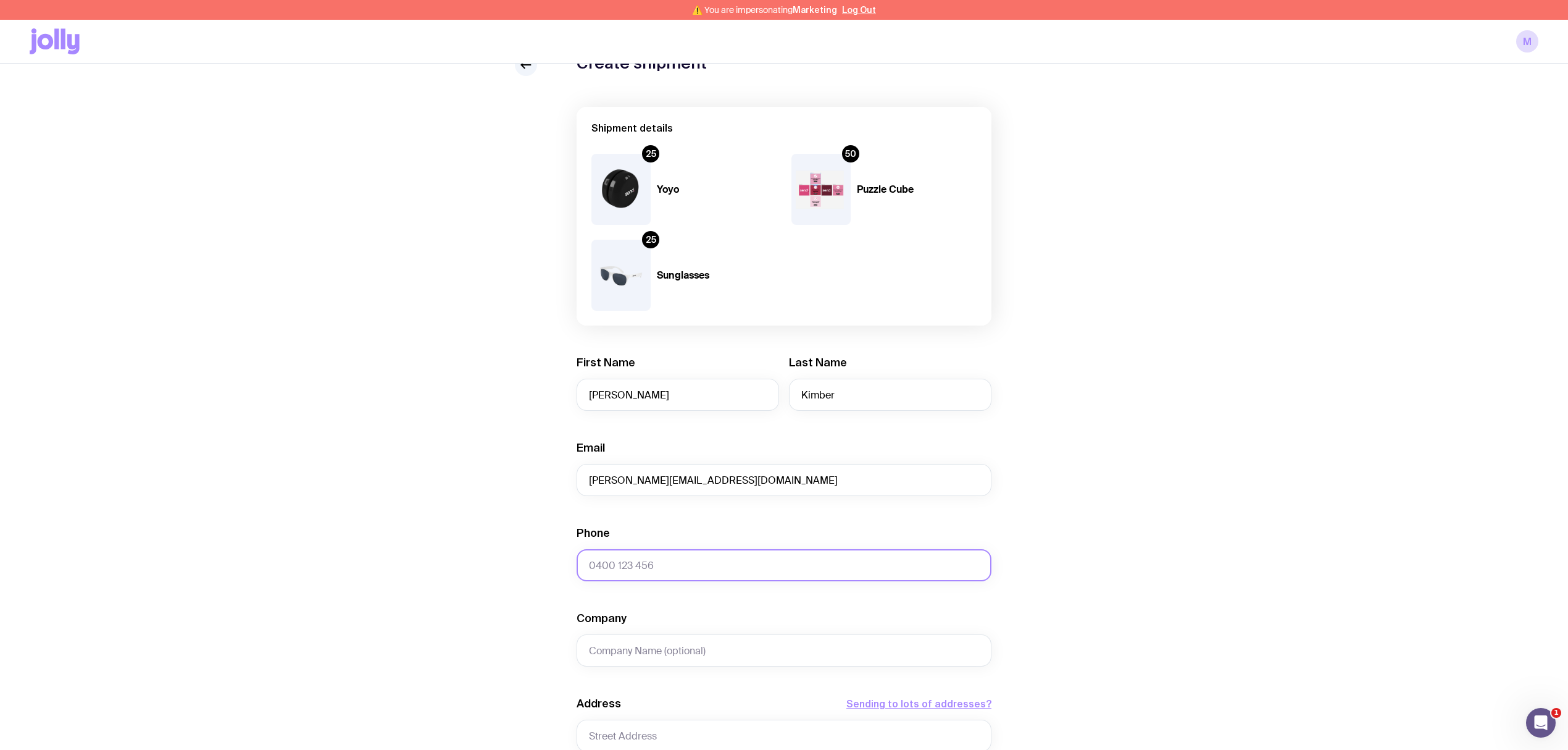
paste input "0435896697"
type input "0435896697"
click at [655, 646] on input "Company" at bounding box center [784, 650] width 415 height 32
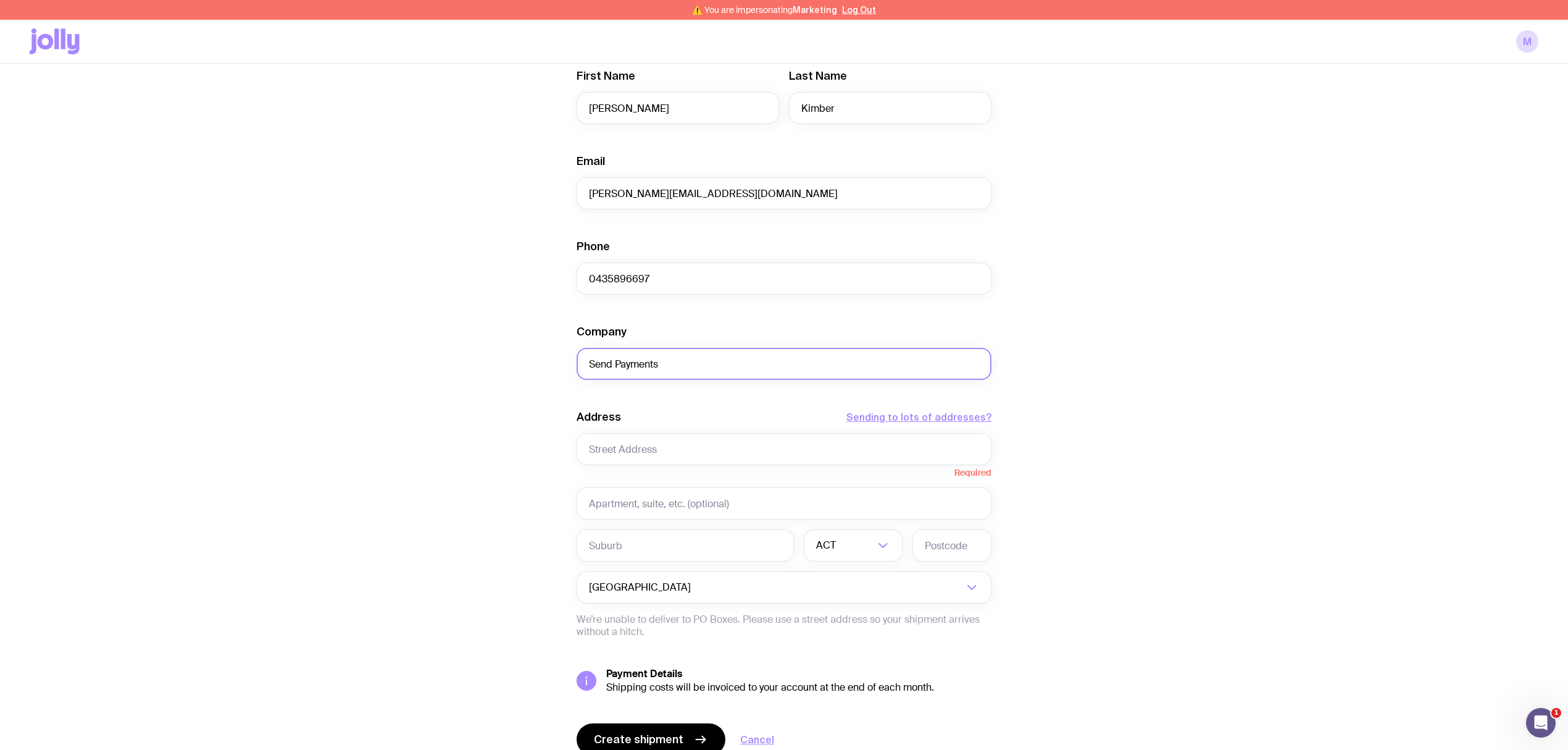
scroll to position [388, 0]
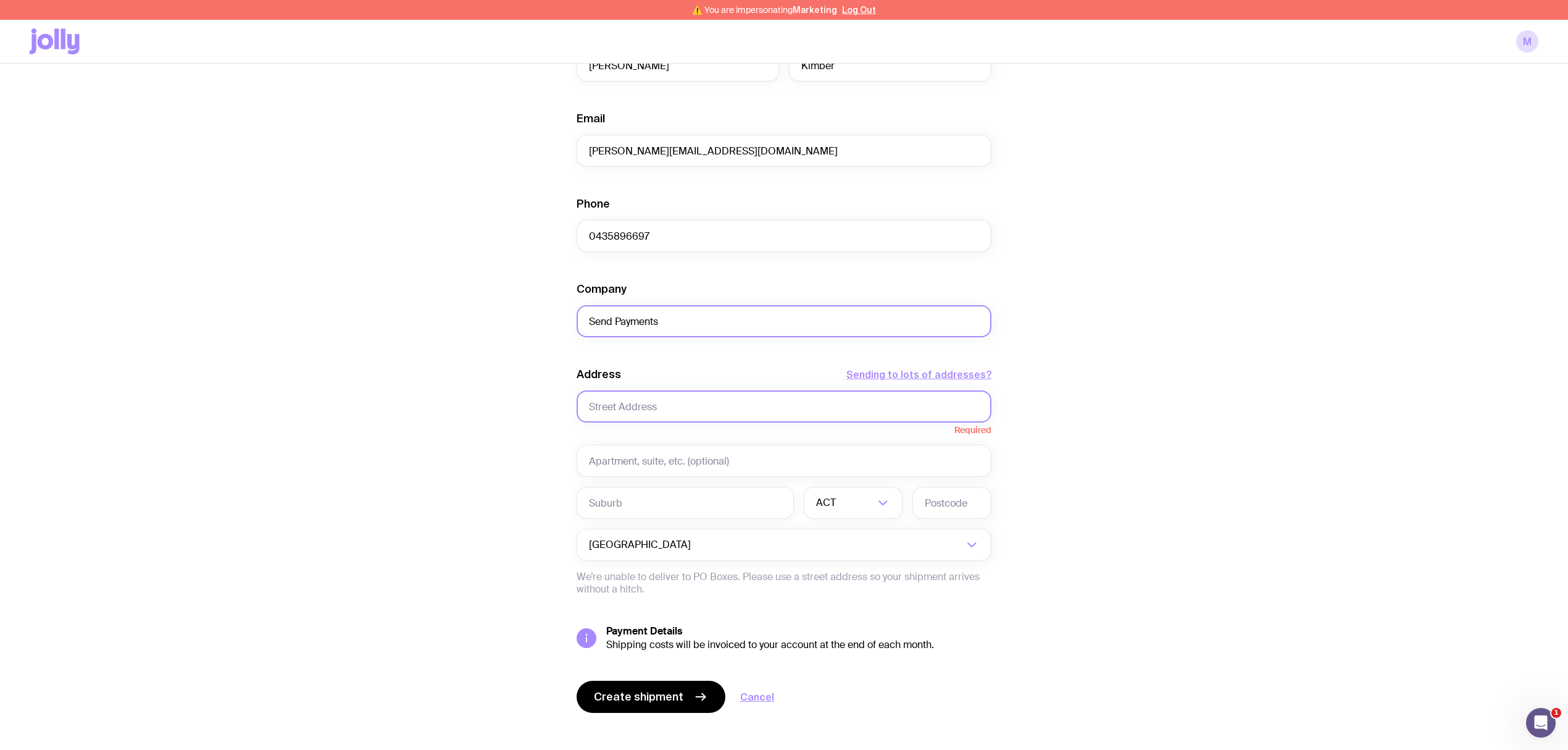
type input "Send Payments"
click at [673, 415] on input "text" at bounding box center [784, 406] width 415 height 32
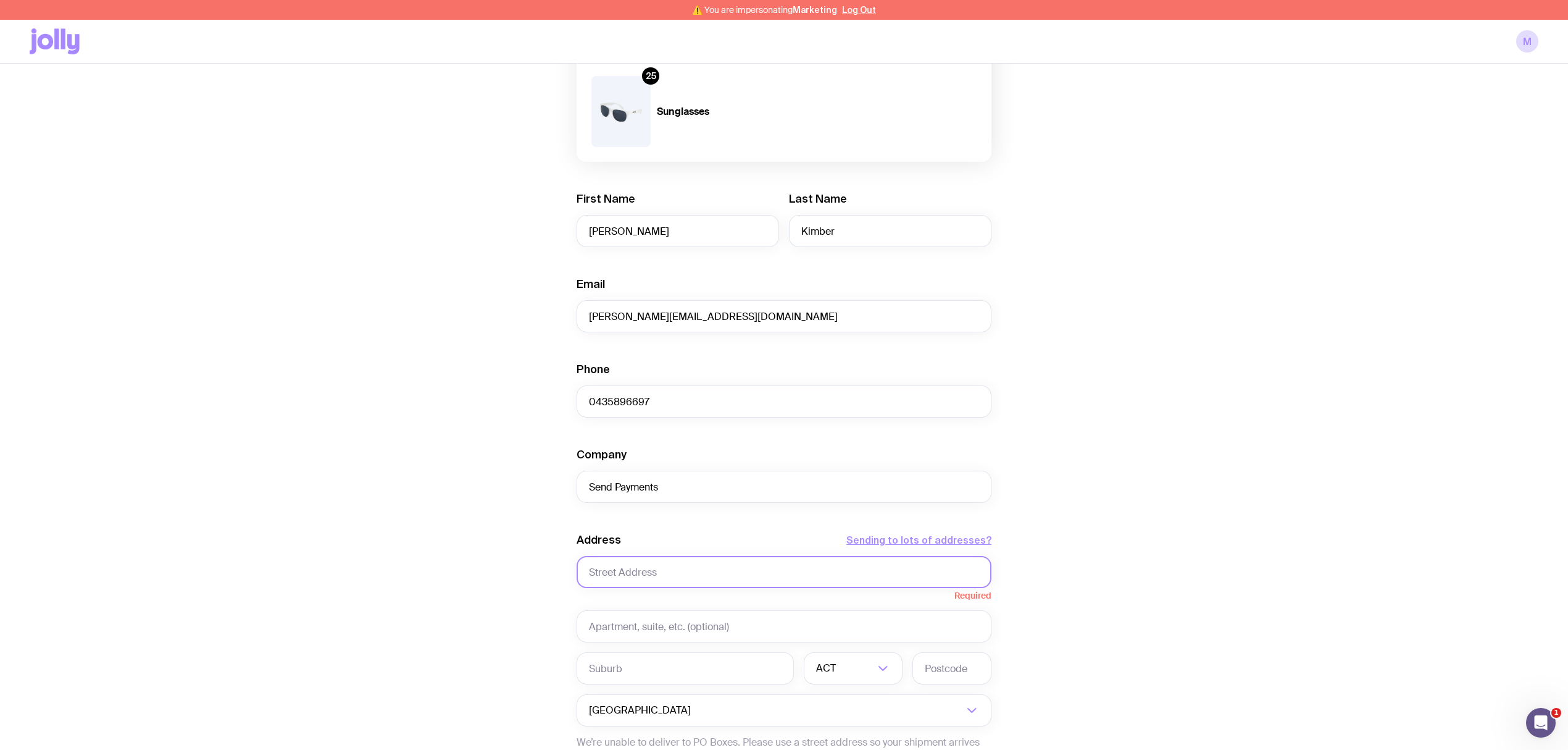
scroll to position [401, 0]
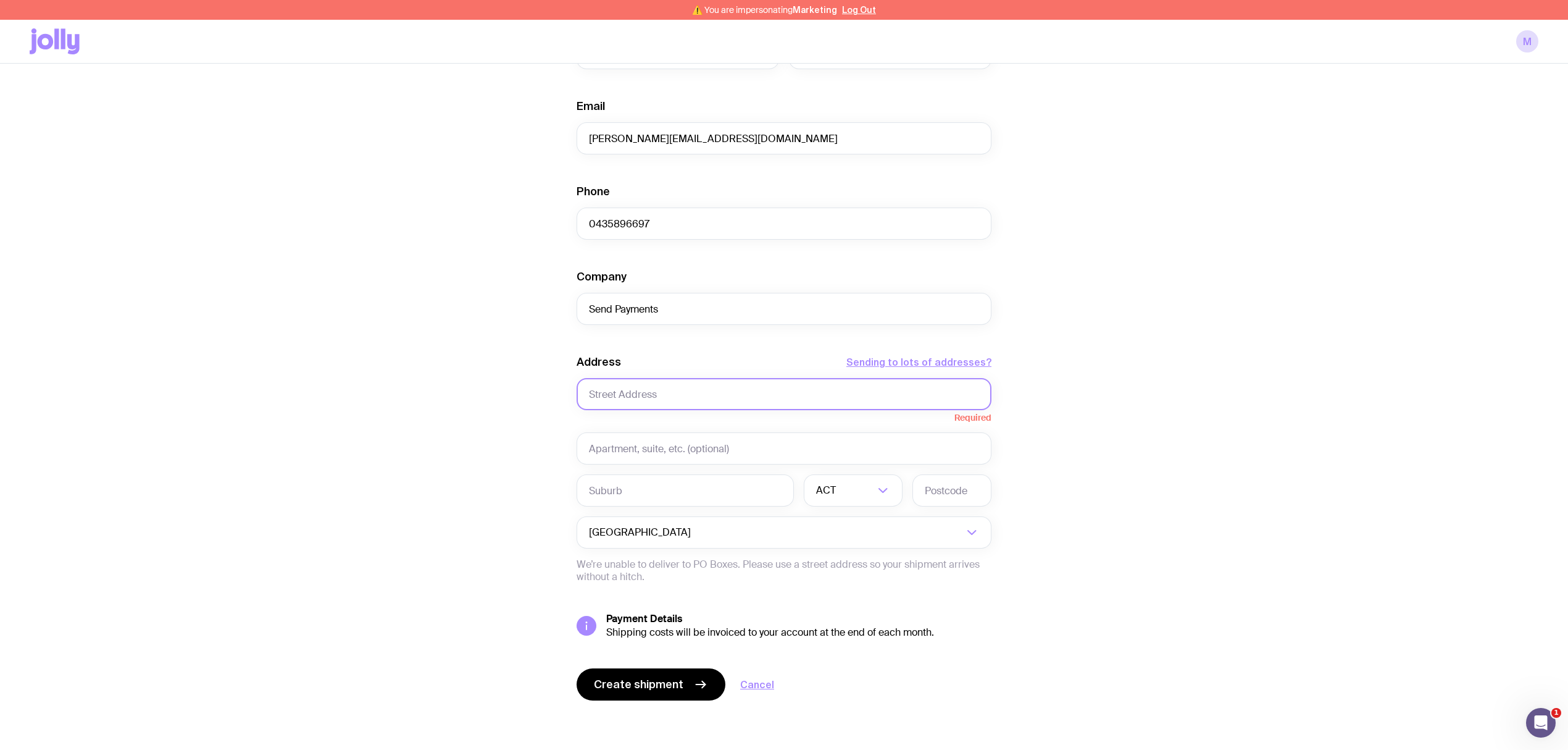
click at [646, 391] on input "text" at bounding box center [784, 394] width 415 height 32
paste input "[STREET_ADDRESS][PERSON_NAME][PERSON_NAME]"
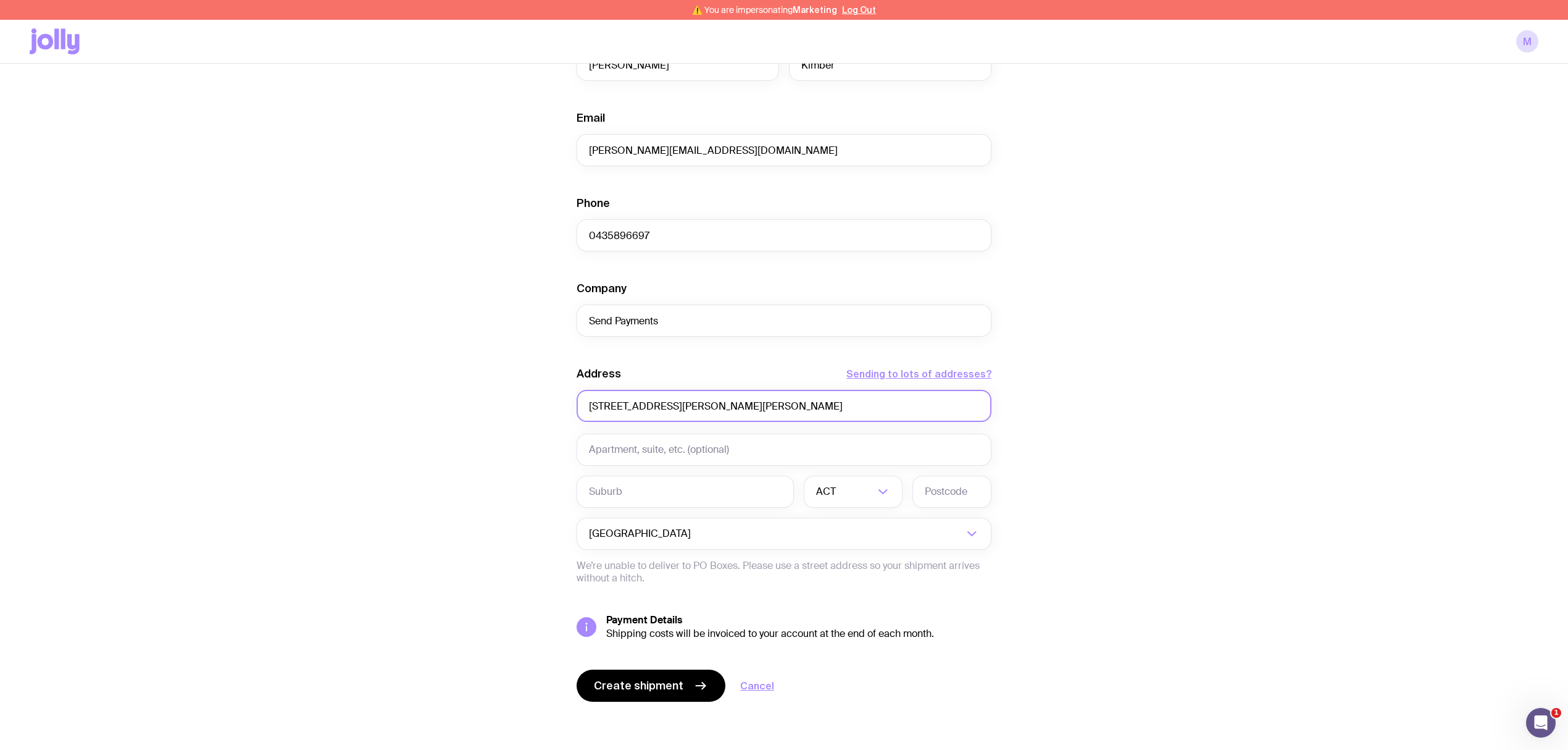
scroll to position [388, 0]
type input "[STREET_ADDRESS][PERSON_NAME][PERSON_NAME]"
click at [670, 448] on input "text" at bounding box center [784, 448] width 415 height 32
click at [751, 449] on input "text" at bounding box center [784, 448] width 415 height 32
click at [750, 449] on input "text" at bounding box center [784, 448] width 415 height 32
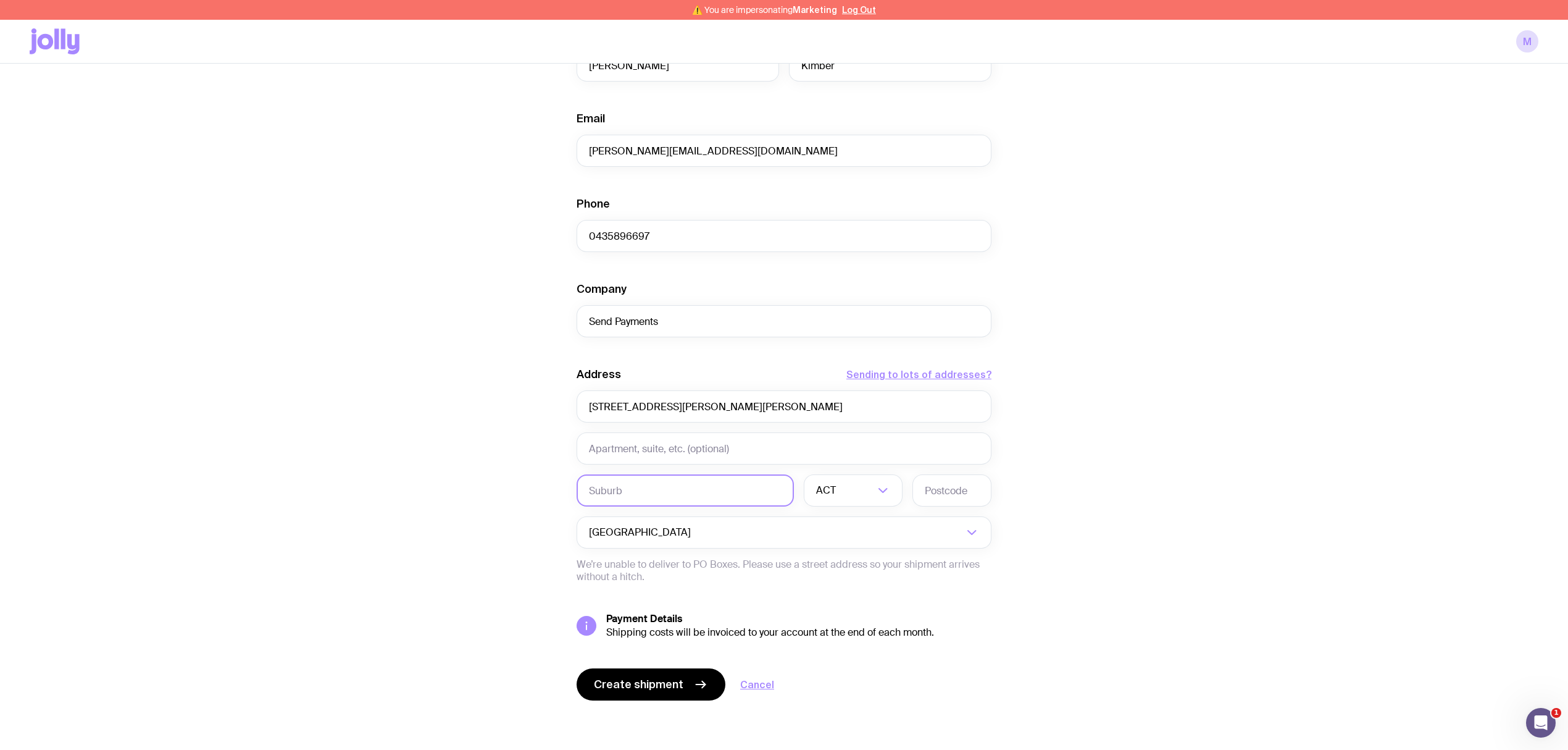
click at [668, 493] on input "text" at bounding box center [685, 490] width 217 height 32
type input "S"
type input "[PERSON_NAME] Point"
click at [841, 499] on input "Search for option" at bounding box center [856, 490] width 36 height 32
click at [837, 548] on li "[GEOGRAPHIC_DATA]" at bounding box center [853, 555] width 98 height 26
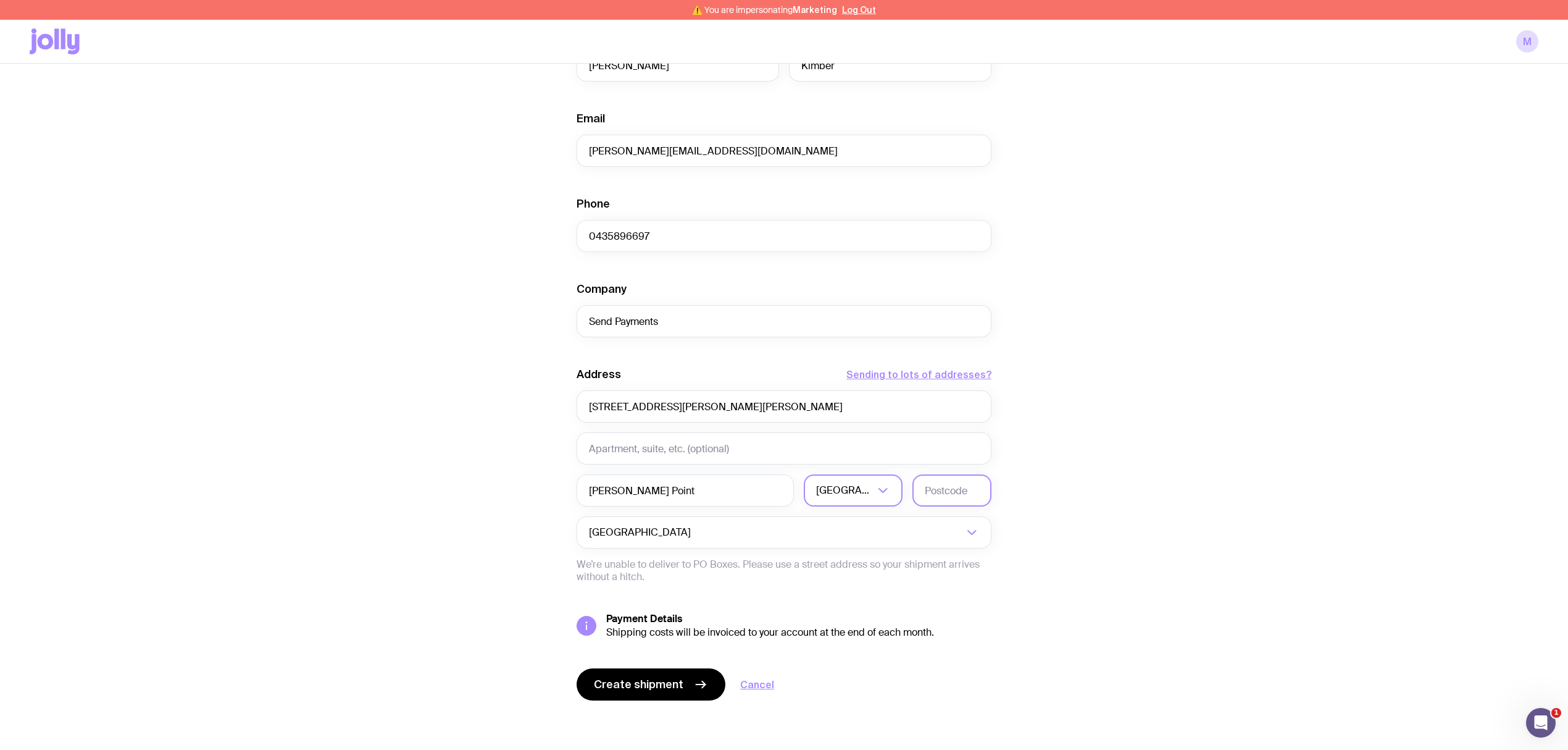
click at [943, 493] on input "text" at bounding box center [952, 490] width 79 height 32
type input "2000"
click at [708, 556] on div "Address Sending to lots of addresses? [STREET_ADDRESS][PERSON_NAME][PERSON_NAME…" at bounding box center [784, 475] width 415 height 217
click at [731, 571] on p "We’re unable to deliver to PO Boxes. Please use a street address so your shipme…" at bounding box center [784, 570] width 415 height 25
click at [685, 411] on input "[STREET_ADDRESS][PERSON_NAME][PERSON_NAME]" at bounding box center [784, 406] width 415 height 32
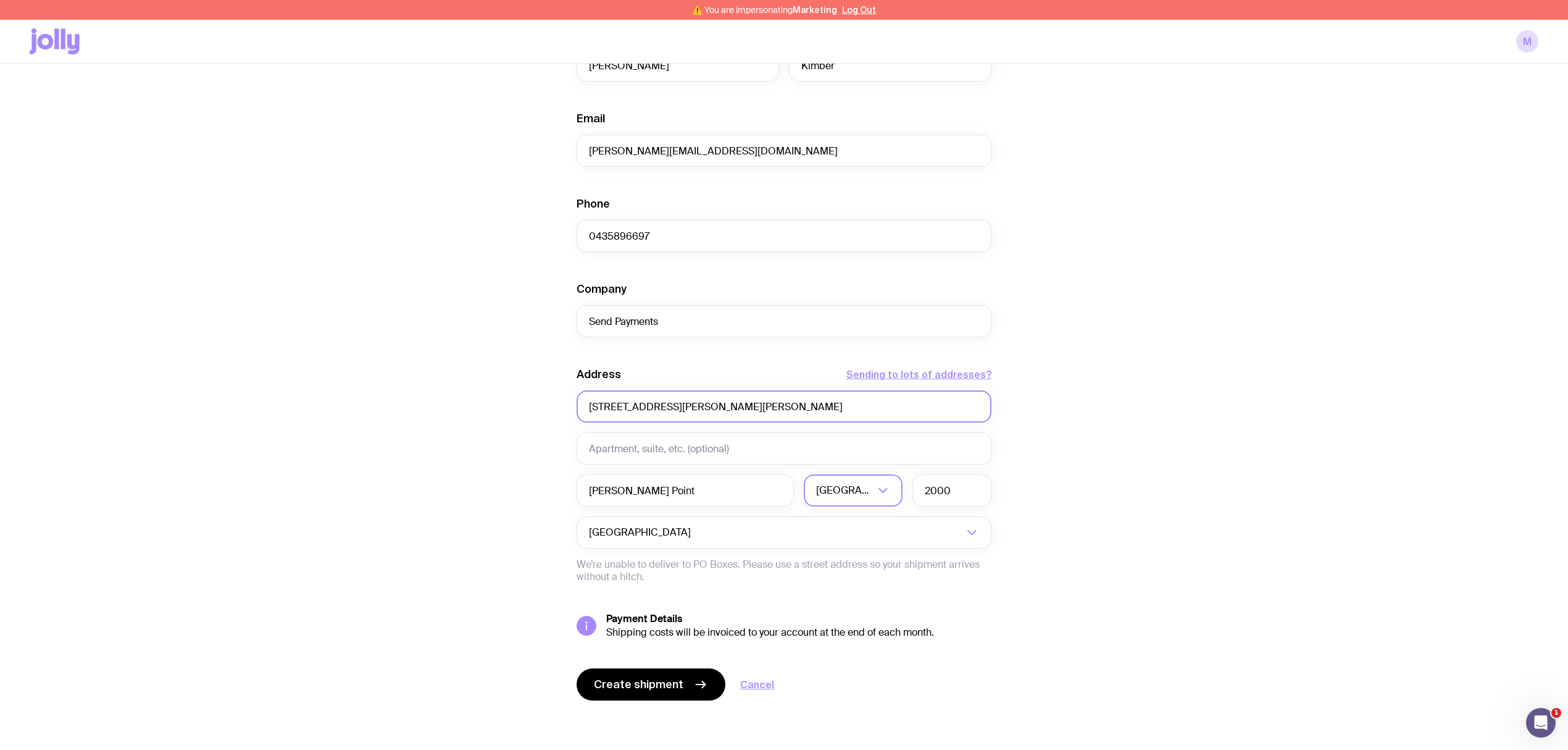
drag, startPoint x: 943, startPoint y: 416, endPoint x: 675, endPoint y: 415, distance: 268.0
click at [675, 415] on input "[STREET_ADDRESS][PERSON_NAME][PERSON_NAME]" at bounding box center [784, 406] width 415 height 32
type input "[STREET_ADDRESS][PERSON_NAME]"
click at [1137, 433] on div "Create shipment Shipment details 25 Yoyo 50 Puzzle Cube 25 Sunglasses First Nam…" at bounding box center [784, 237] width 1509 height 1025
click at [636, 681] on span "Create shipment" at bounding box center [638, 684] width 89 height 15
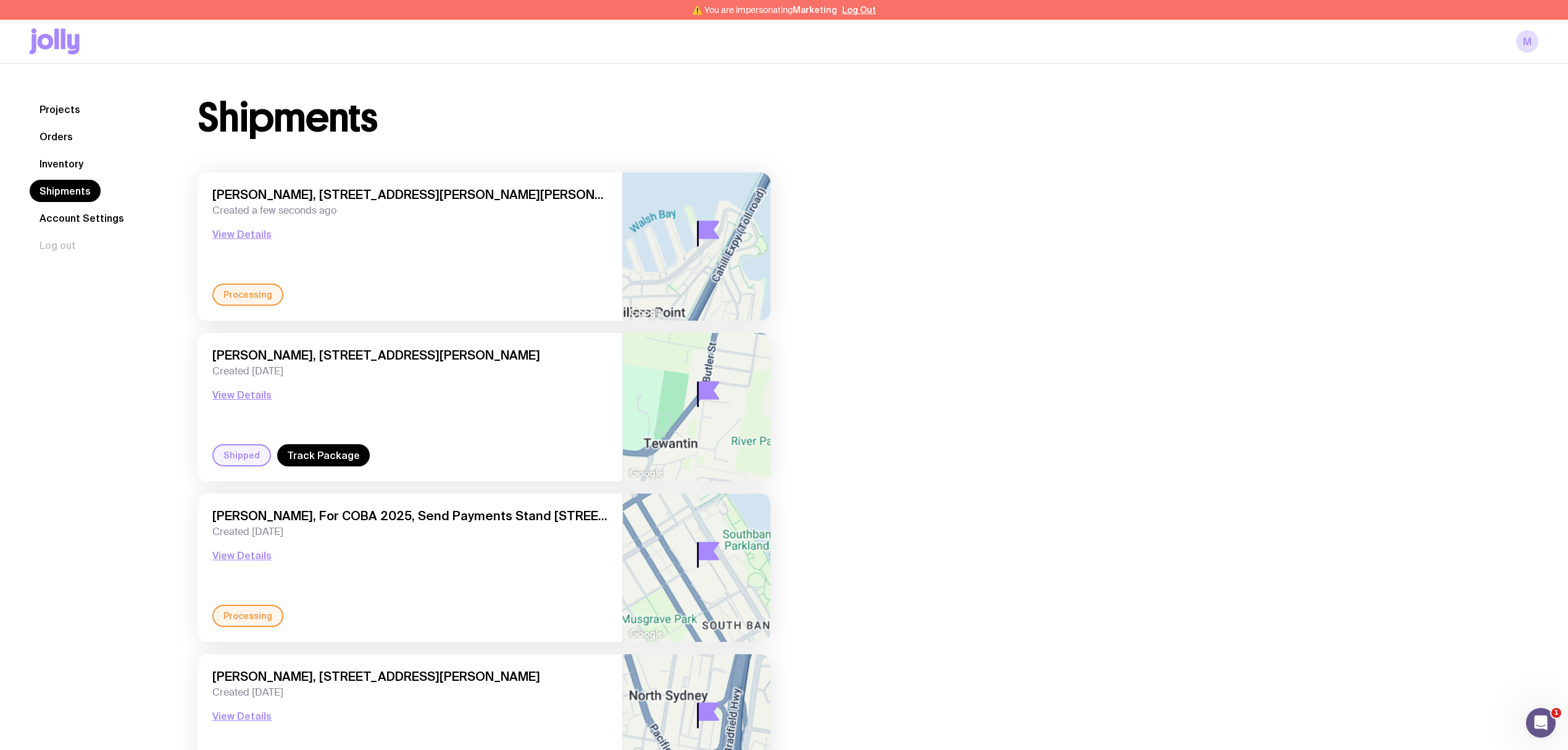
click at [52, 136] on link "Orders" at bounding box center [56, 136] width 53 height 22
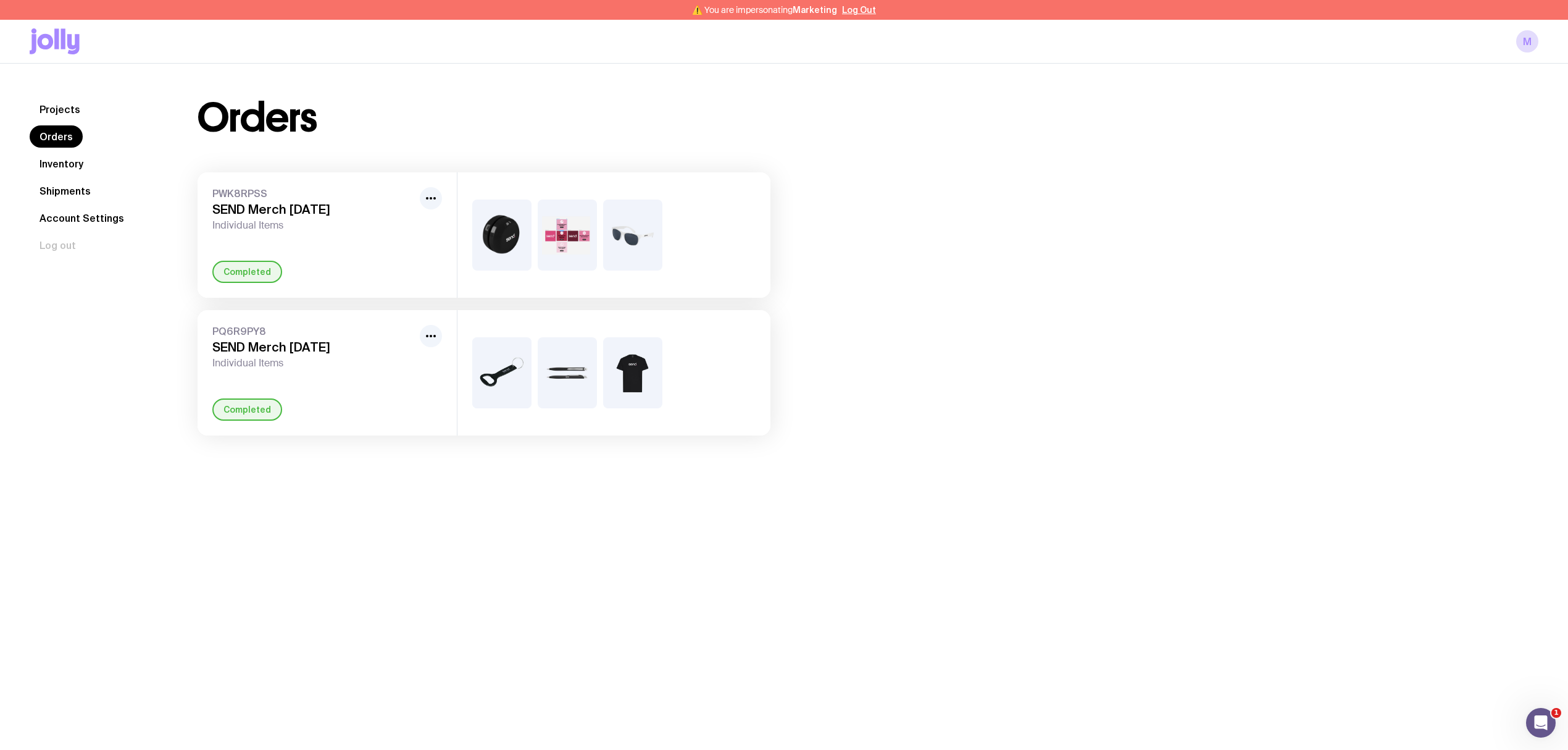
click at [57, 162] on link "Inventory" at bounding box center [61, 164] width 64 height 22
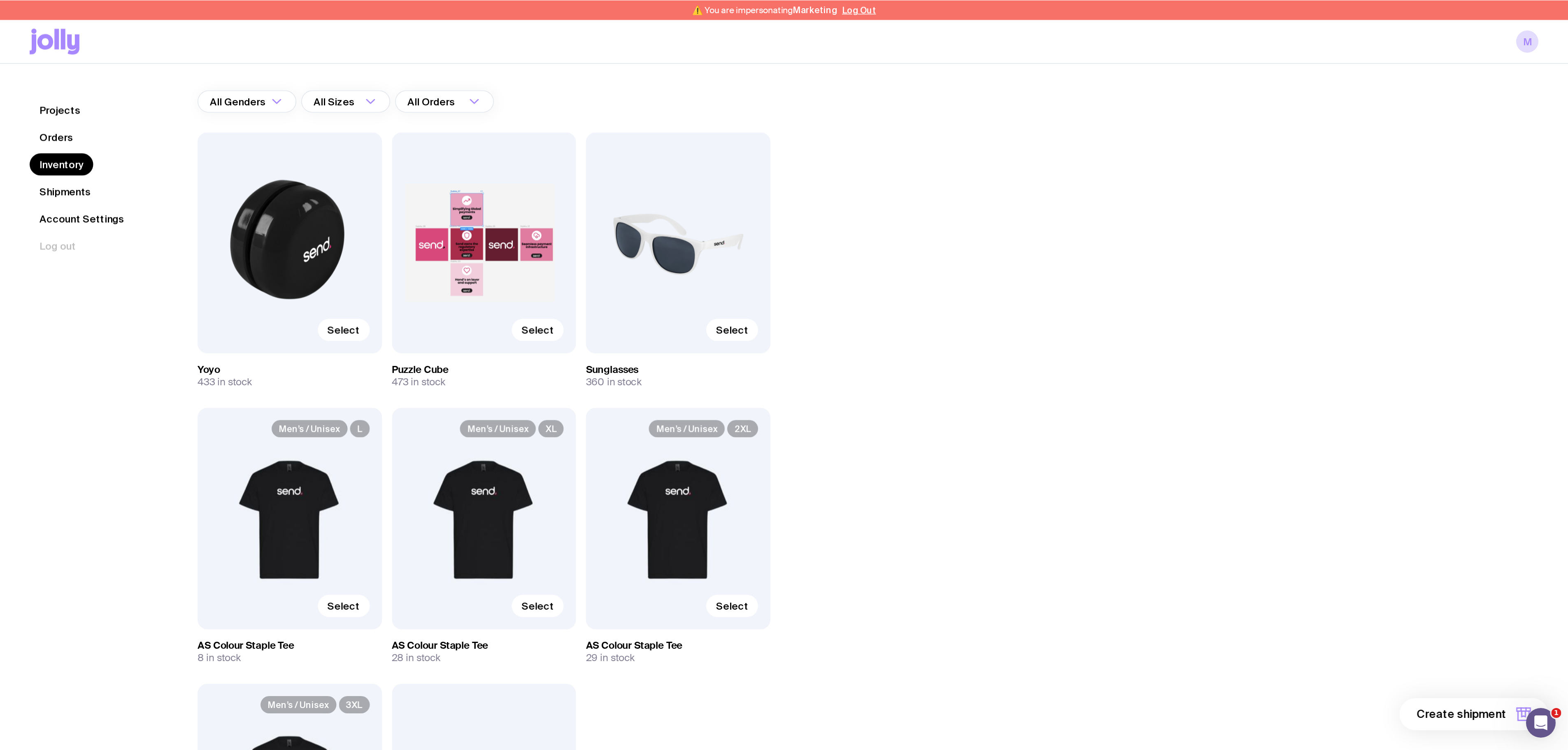
scroll to position [43, 0]
